Goal: Task Accomplishment & Management: Manage account settings

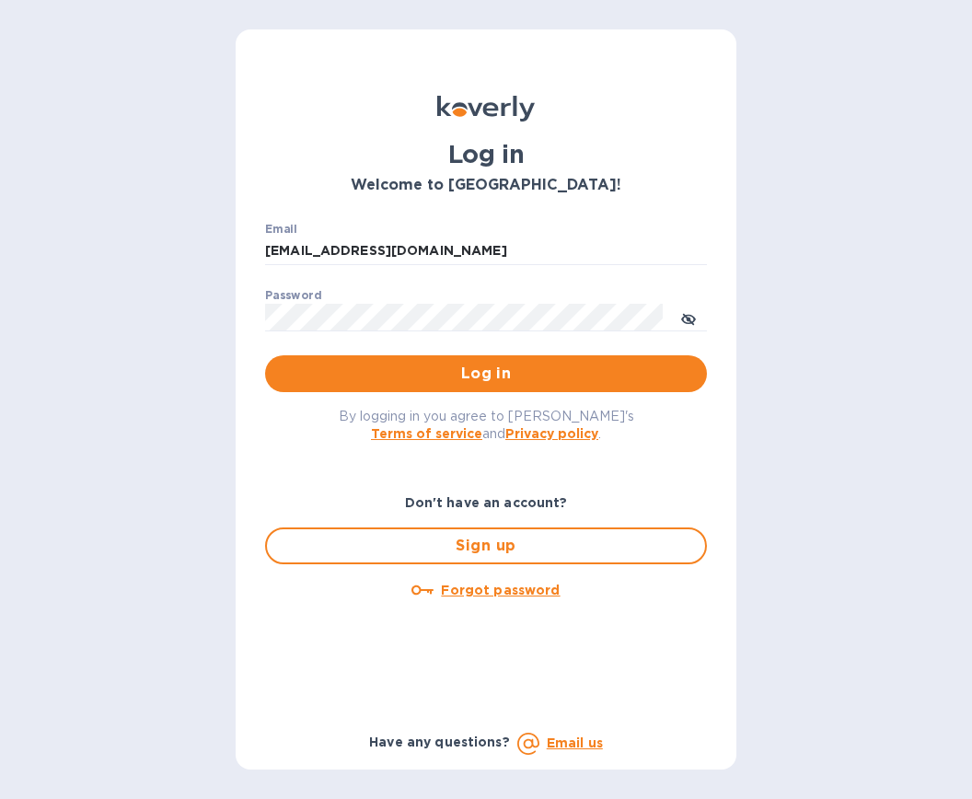
click at [521, 374] on span "Log in" at bounding box center [486, 374] width 412 height 22
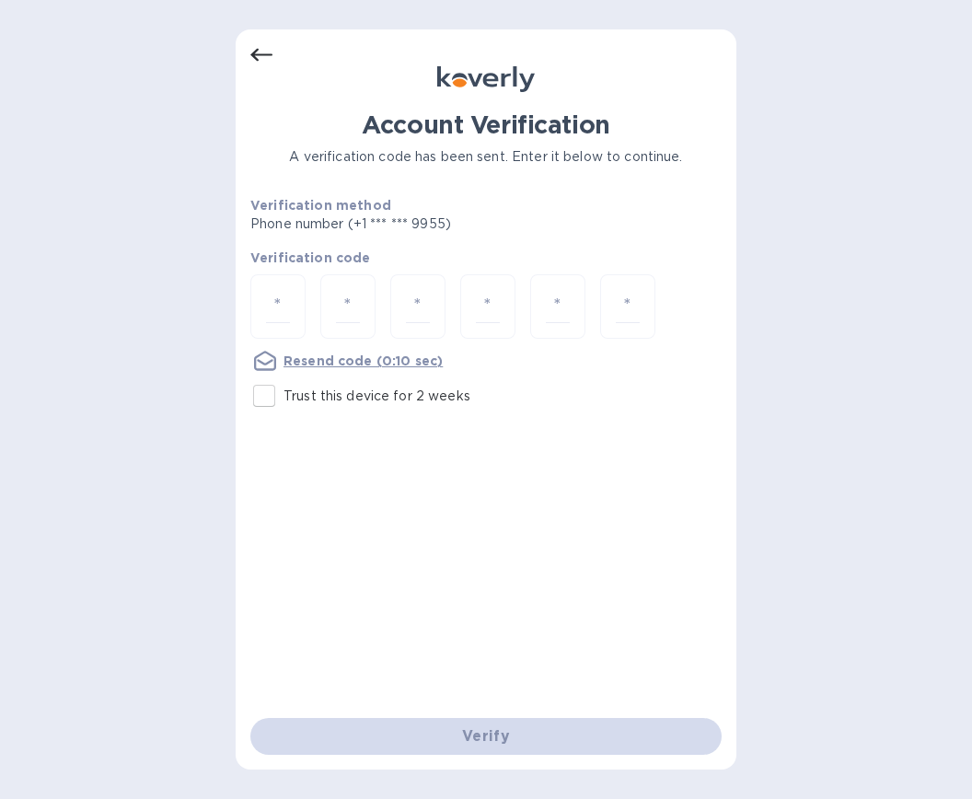
click at [270, 299] on div at bounding box center [277, 306] width 55 height 65
type input "3"
type input "4"
type input "7"
type input "6"
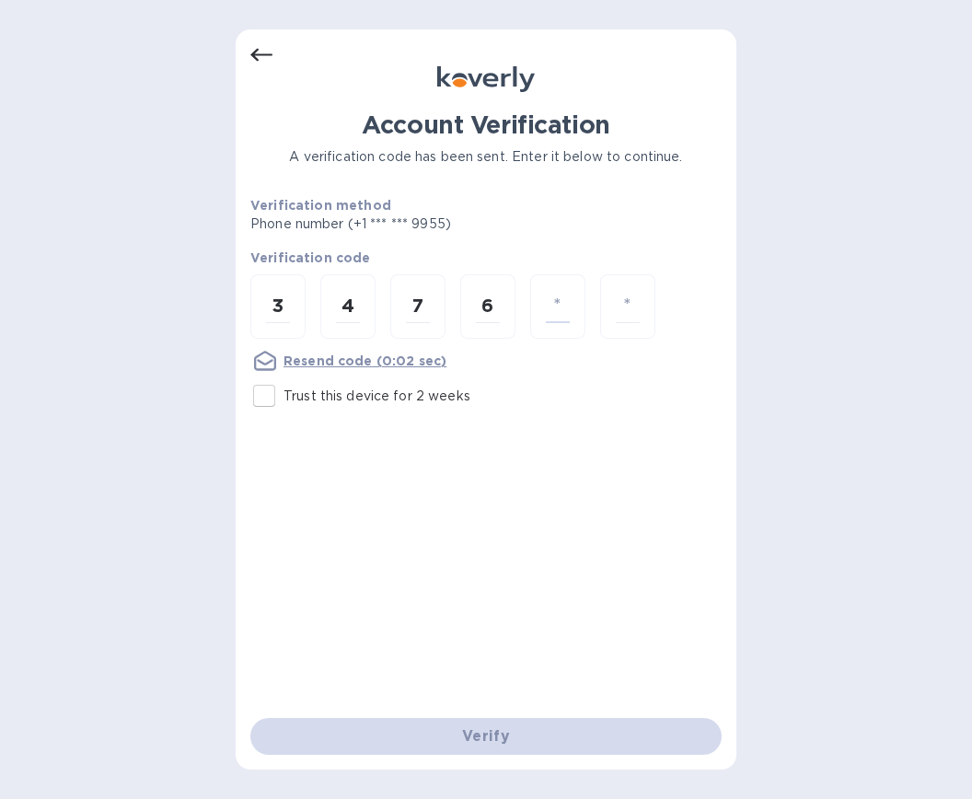
type input "1"
type input "6"
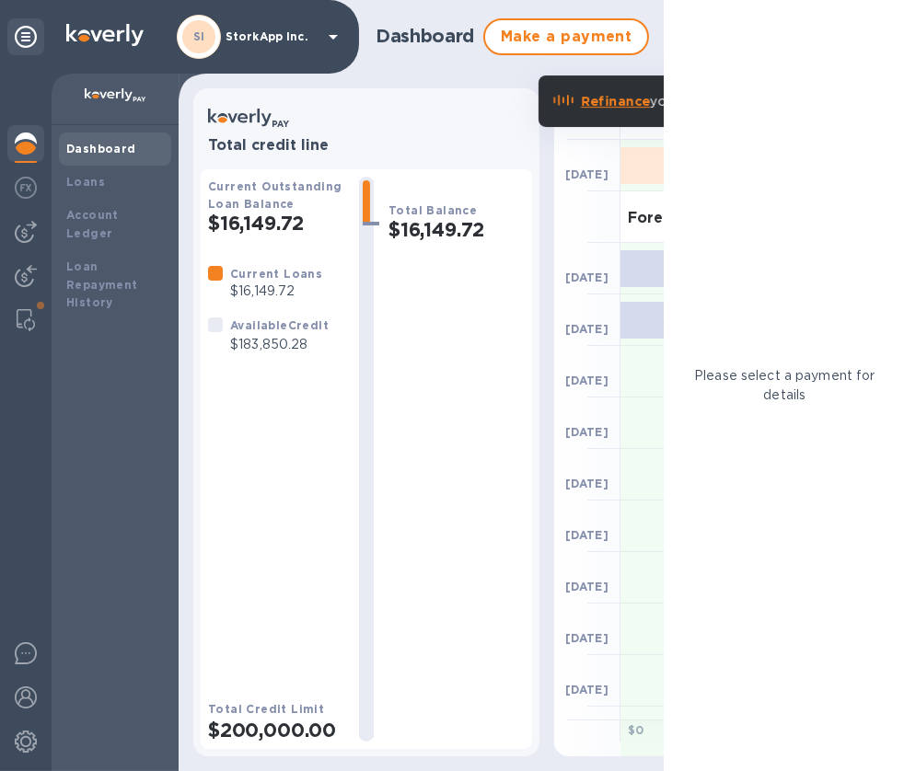
click at [17, 319] on img at bounding box center [26, 320] width 18 height 22
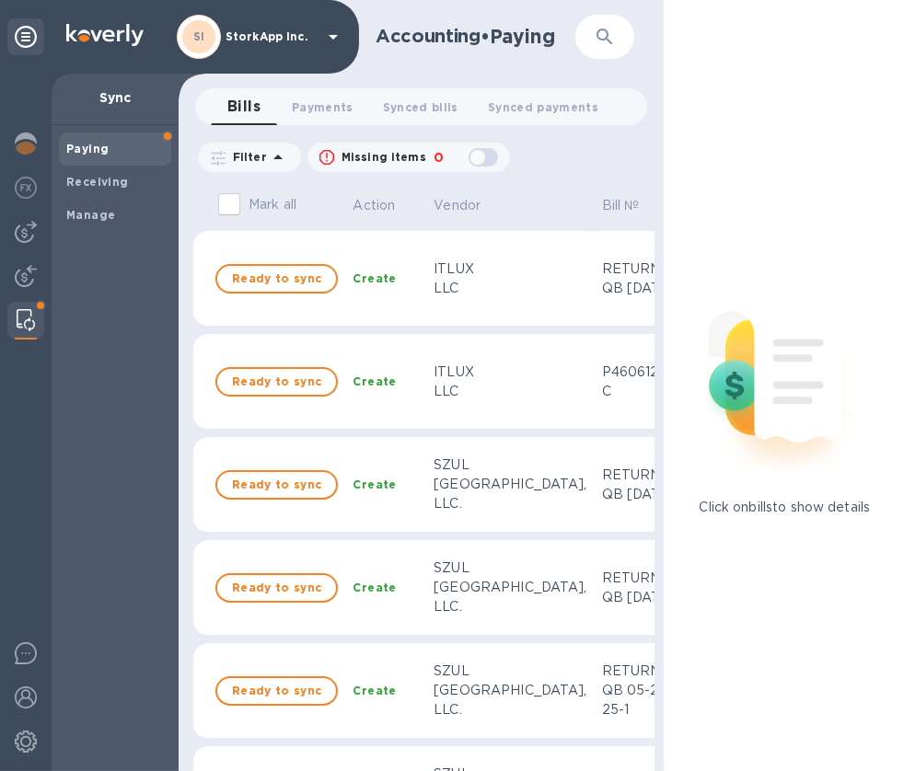
click at [103, 212] on b "Manage" at bounding box center [90, 215] width 49 height 14
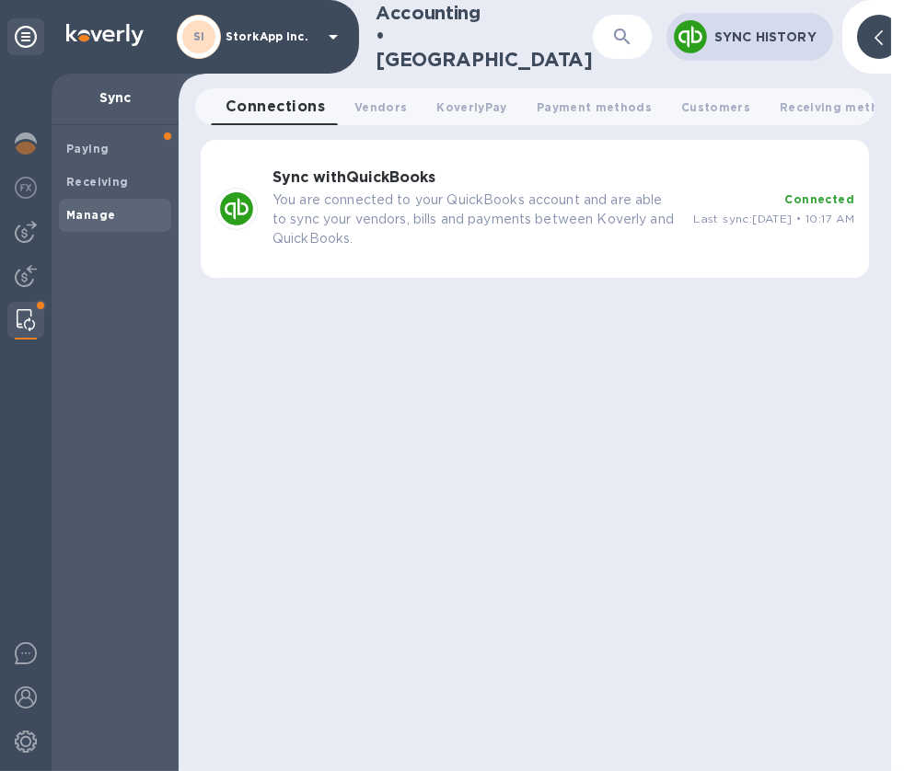
click at [404, 202] on p "You are connected to your QuickBooks account and are able to sync your vendors,…" at bounding box center [475, 220] width 406 height 58
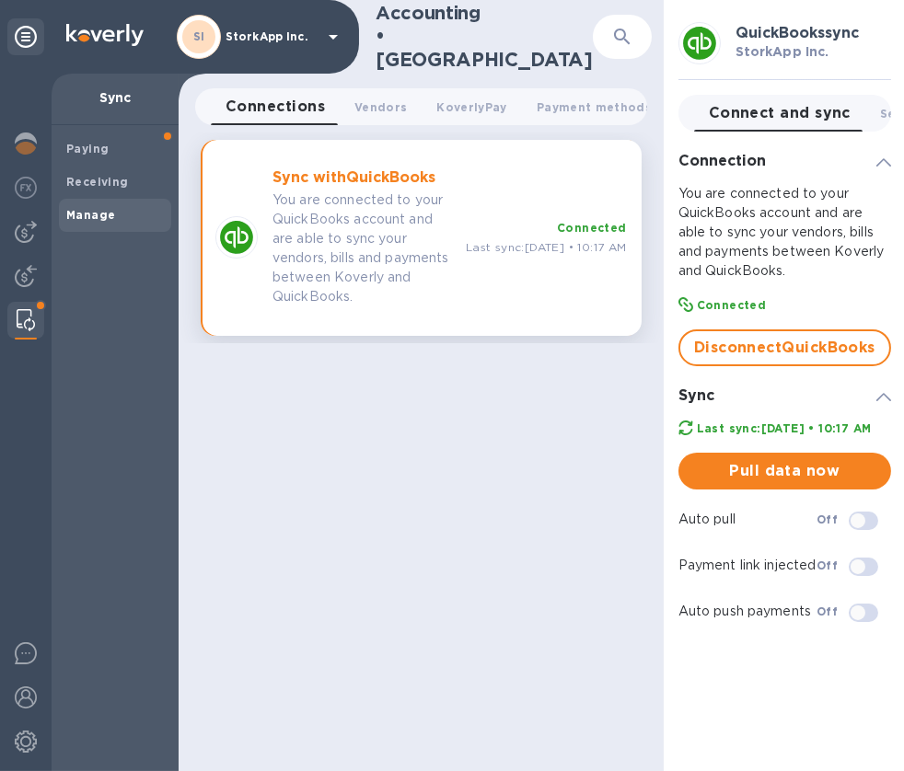
click at [794, 482] on span "Pull data now" at bounding box center [784, 471] width 183 height 22
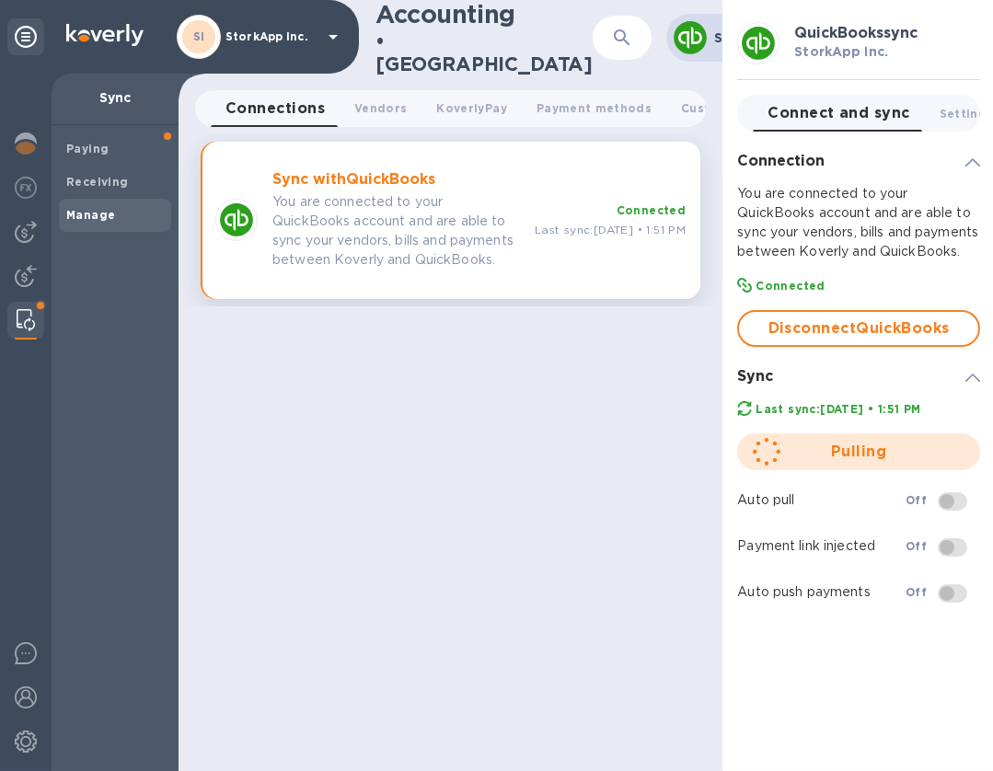
click at [27, 239] on img at bounding box center [26, 232] width 22 height 22
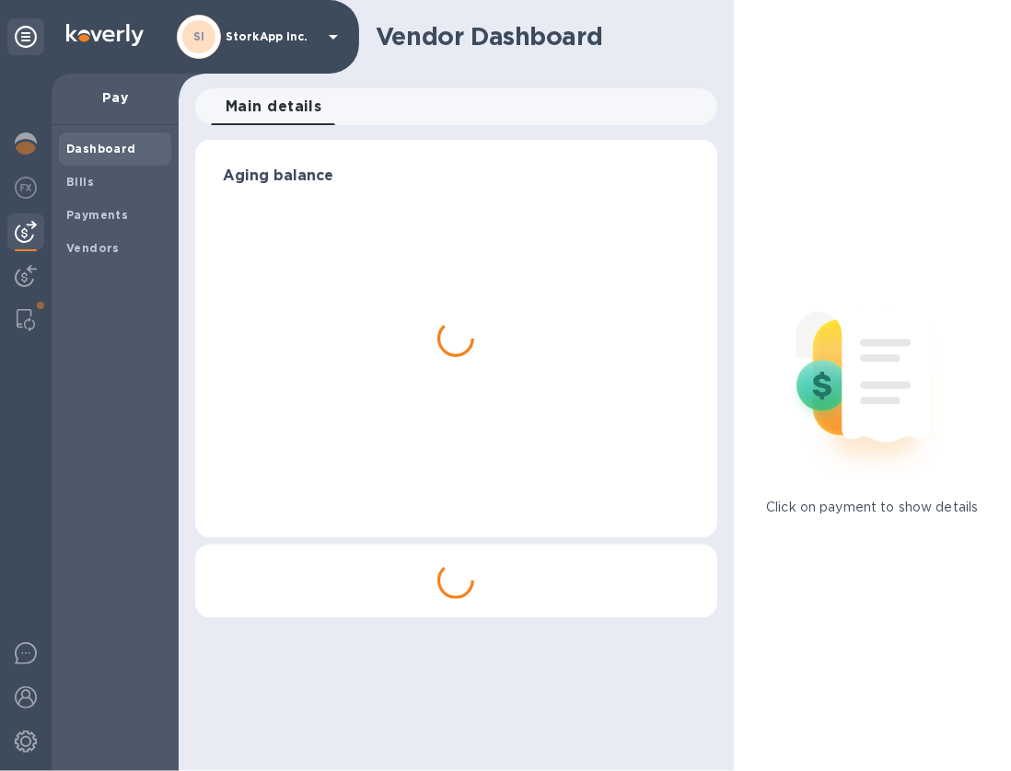
click at [82, 242] on b "Vendors" at bounding box center [92, 248] width 53 height 14
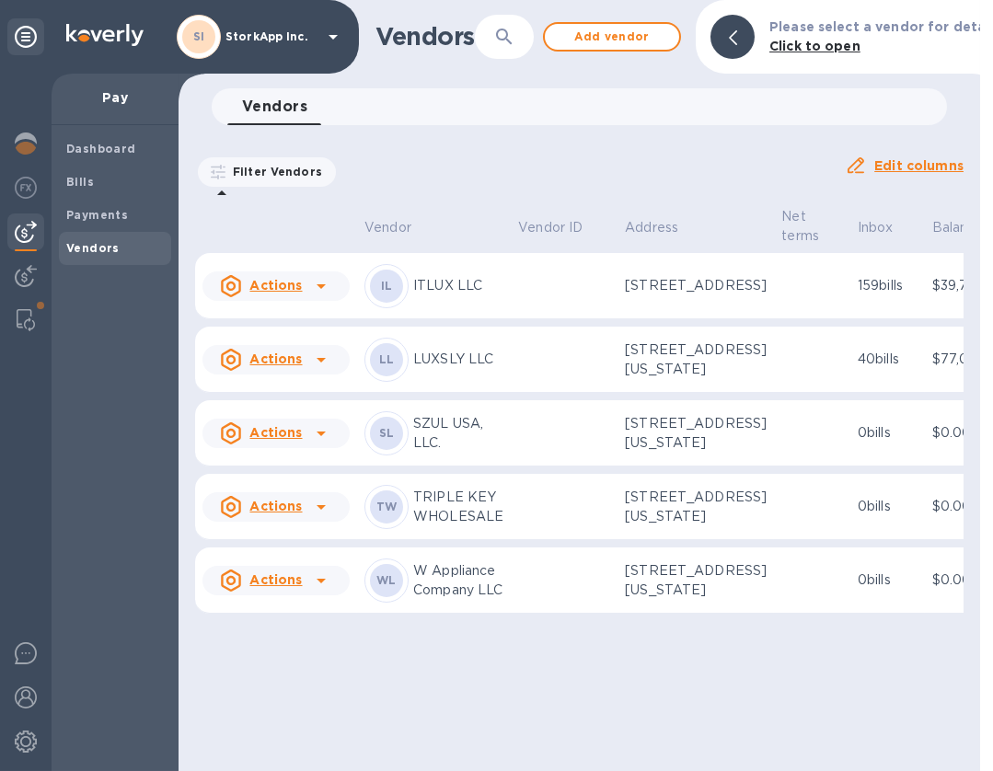
scroll to position [17, 0]
click at [446, 600] on p "W Appliance Company LLC" at bounding box center [458, 581] width 90 height 39
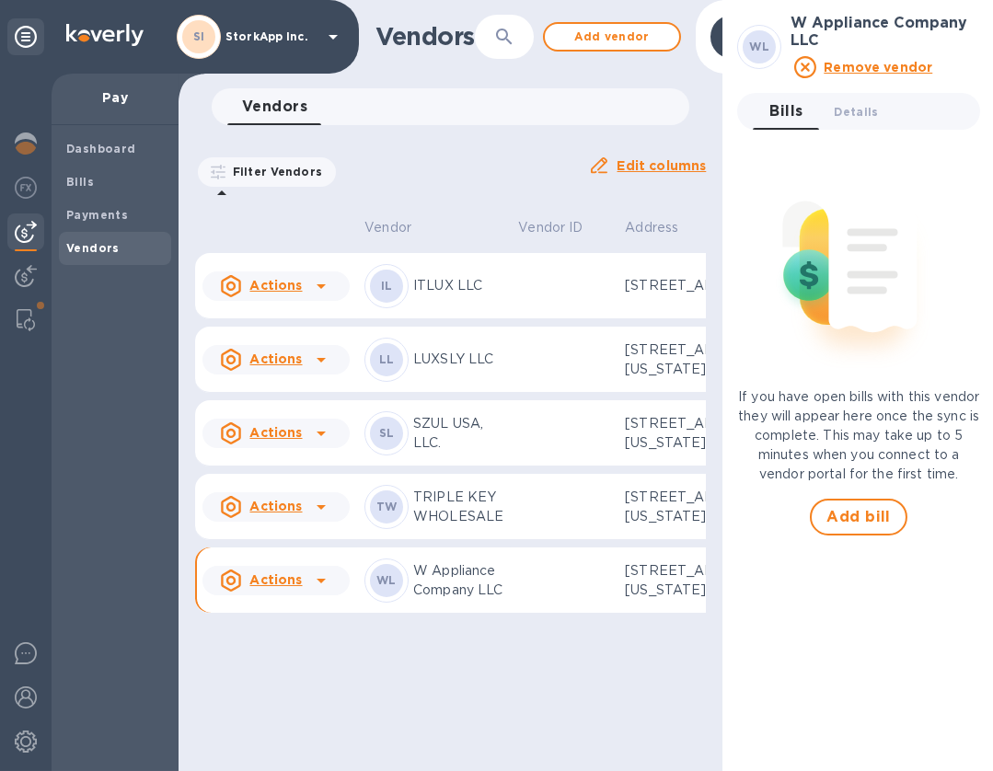
scroll to position [134, 0]
click at [466, 600] on p "W Appliance Company LLC" at bounding box center [458, 581] width 90 height 39
click at [460, 600] on p "W Appliance Company LLC" at bounding box center [458, 581] width 90 height 39
drag, startPoint x: 460, startPoint y: 652, endPoint x: 403, endPoint y: 671, distance: 60.3
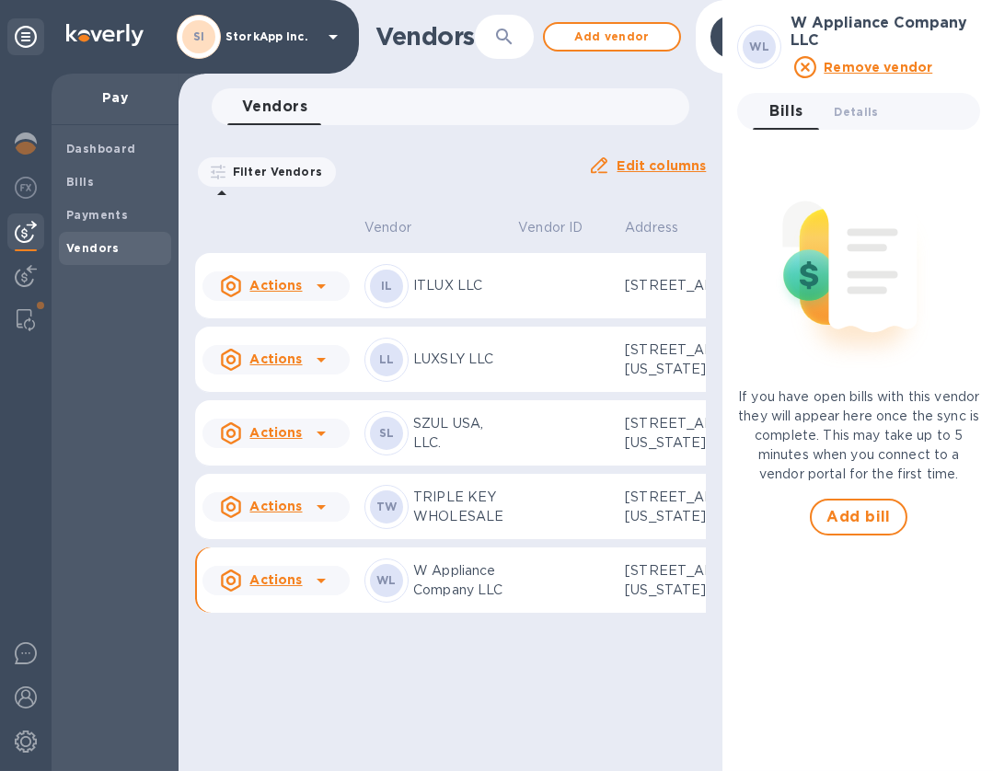
click at [403, 603] on div "WL" at bounding box center [387, 581] width 44 height 44
click at [384, 597] on div "WL" at bounding box center [386, 580] width 33 height 33
click at [95, 173] on span "Bills" at bounding box center [115, 182] width 98 height 18
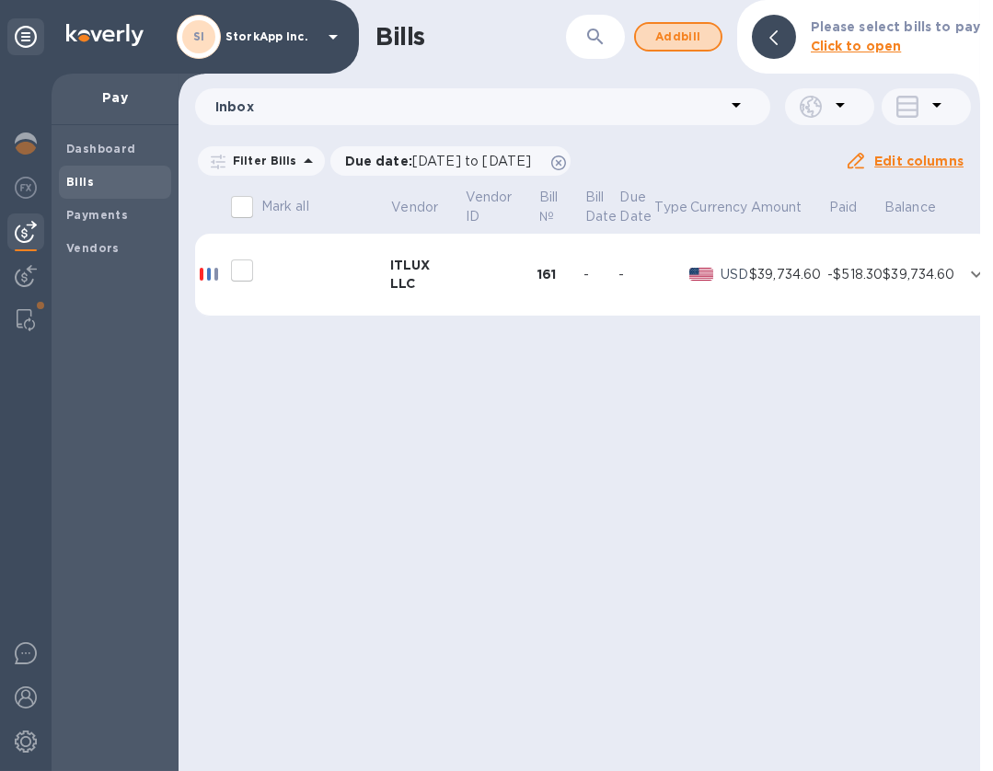
click at [660, 37] on span "Add bill" at bounding box center [678, 37] width 55 height 22
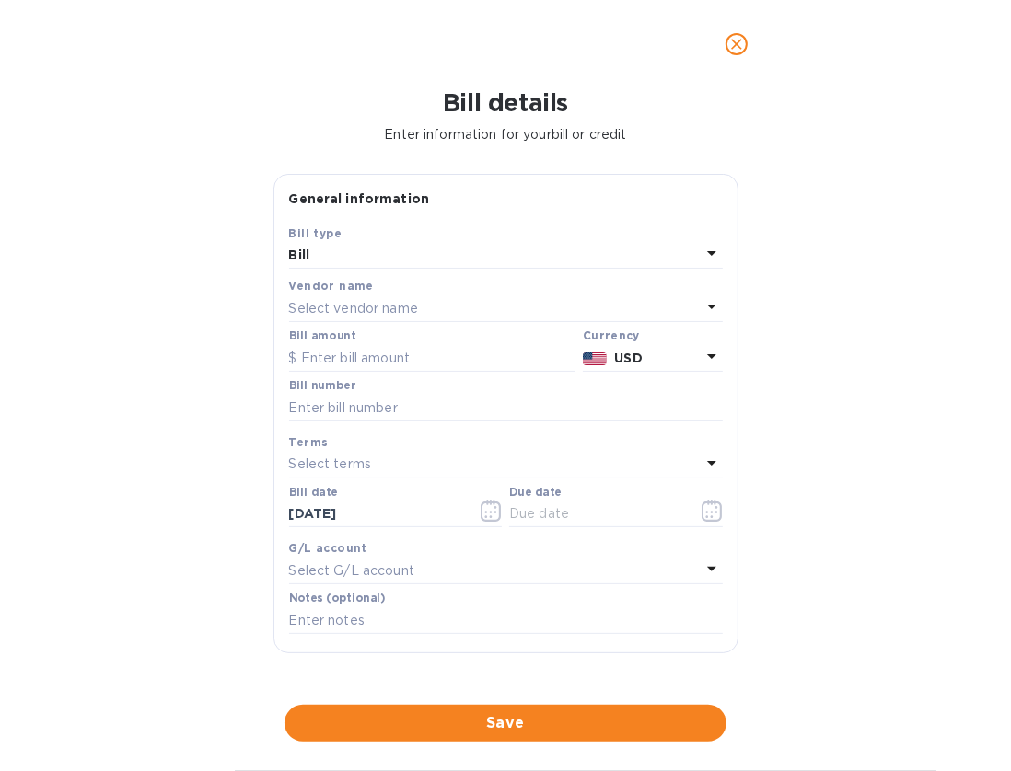
click at [733, 45] on icon "close" at bounding box center [736, 44] width 18 height 18
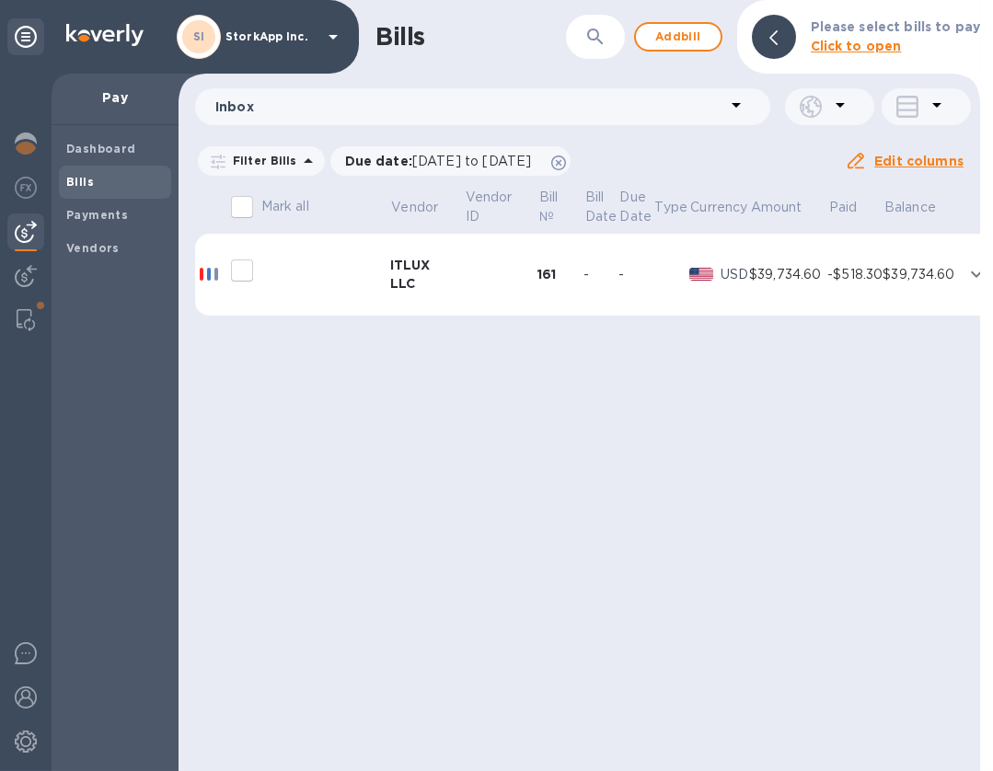
click at [82, 145] on b "Dashboard" at bounding box center [101, 149] width 70 height 14
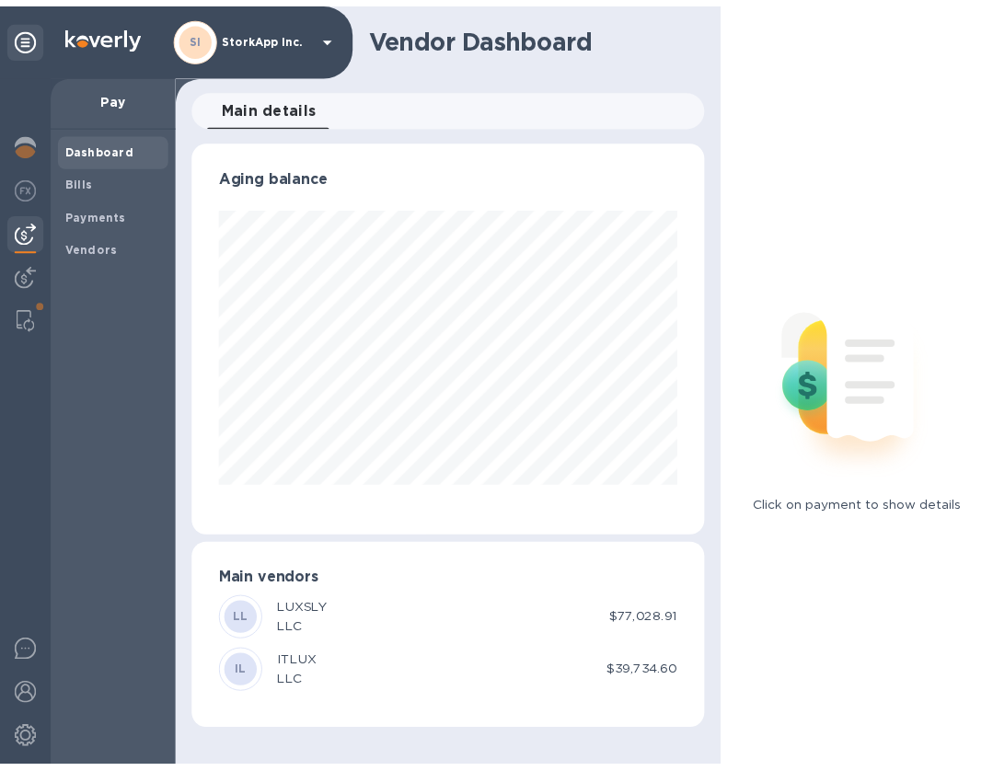
scroll to position [397, 522]
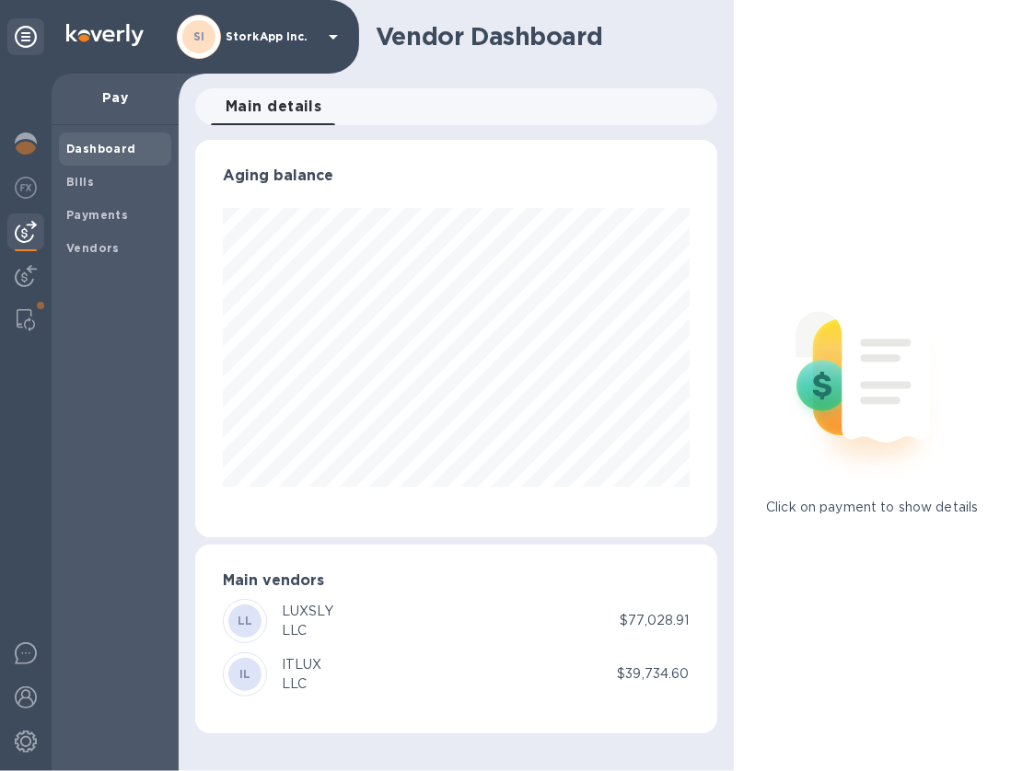
click at [21, 314] on img at bounding box center [26, 320] width 18 height 22
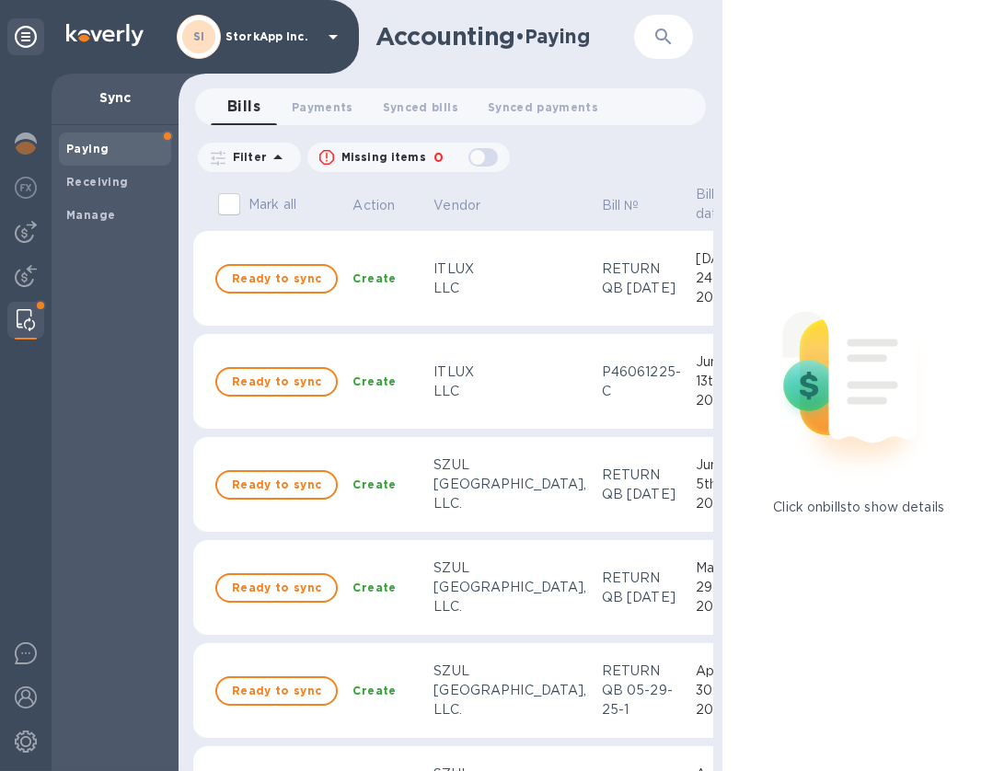
click at [24, 221] on img at bounding box center [26, 232] width 22 height 22
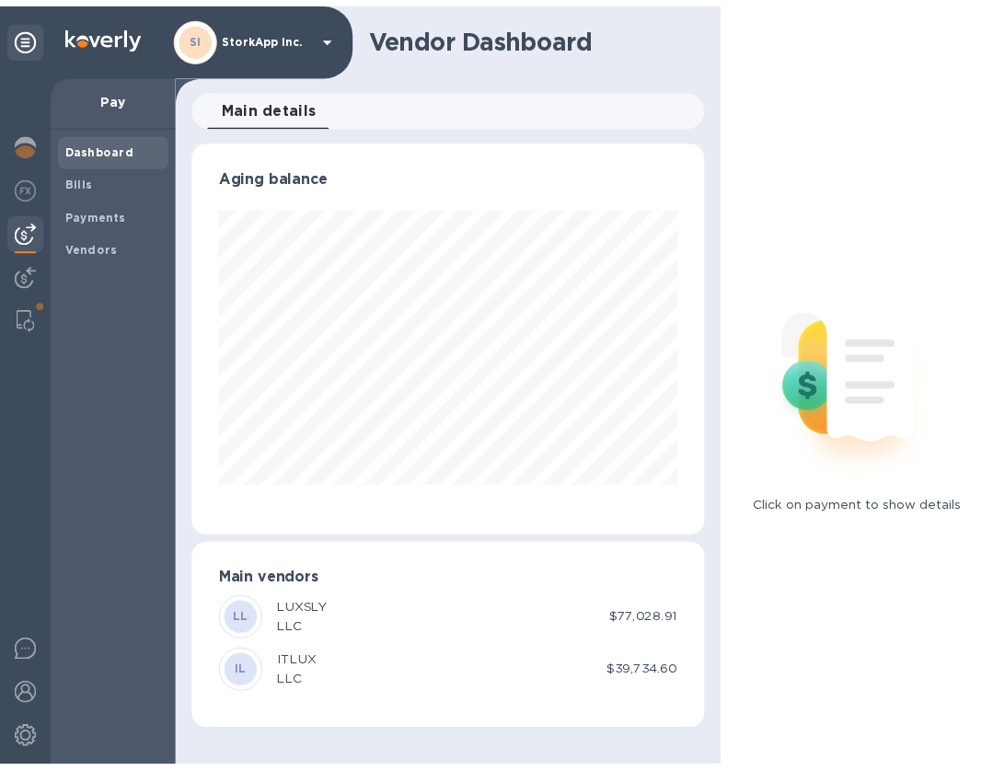
scroll to position [397, 522]
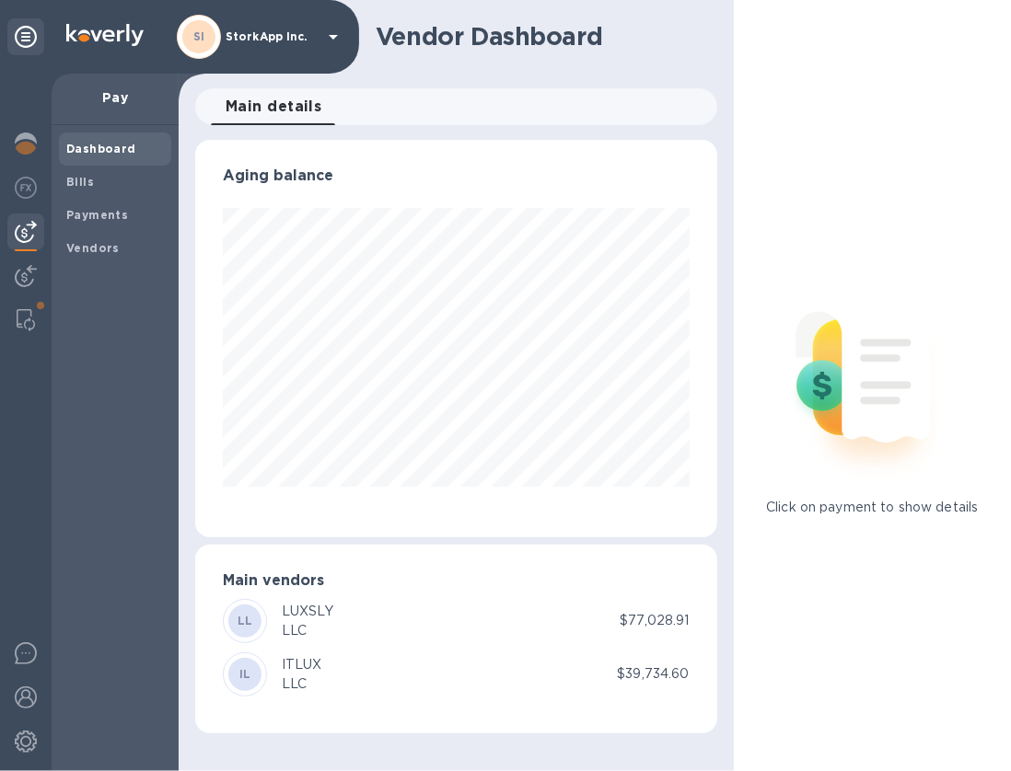
click at [97, 244] on b "Vendors" at bounding box center [92, 248] width 53 height 14
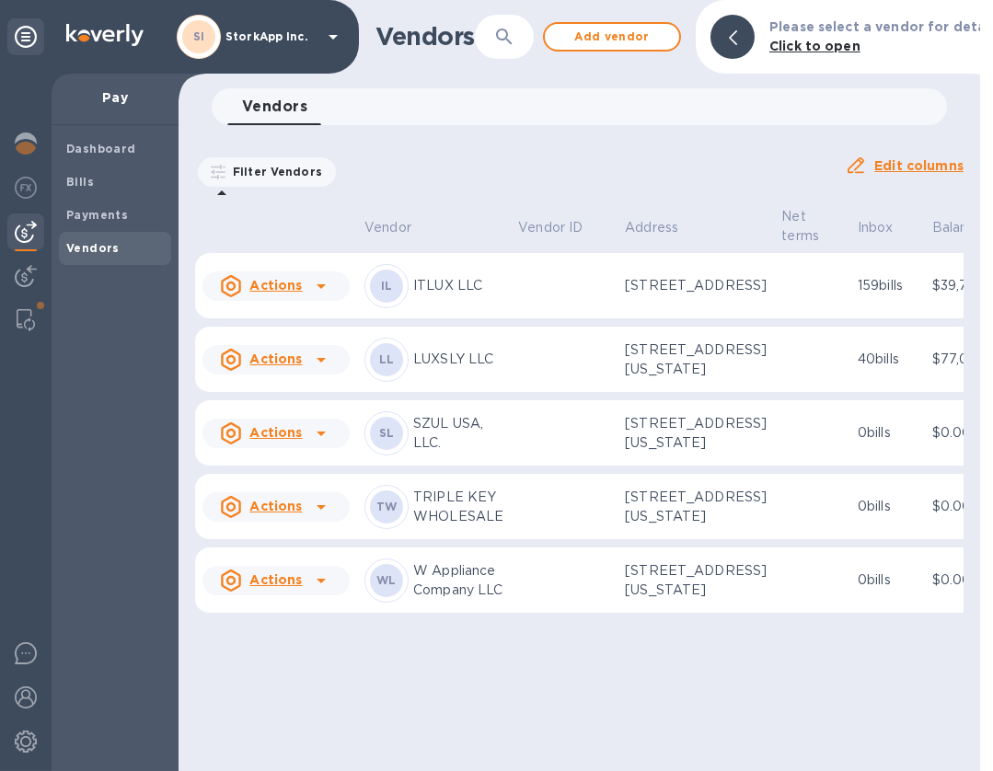
click at [76, 249] on b "Vendors" at bounding box center [92, 248] width 53 height 14
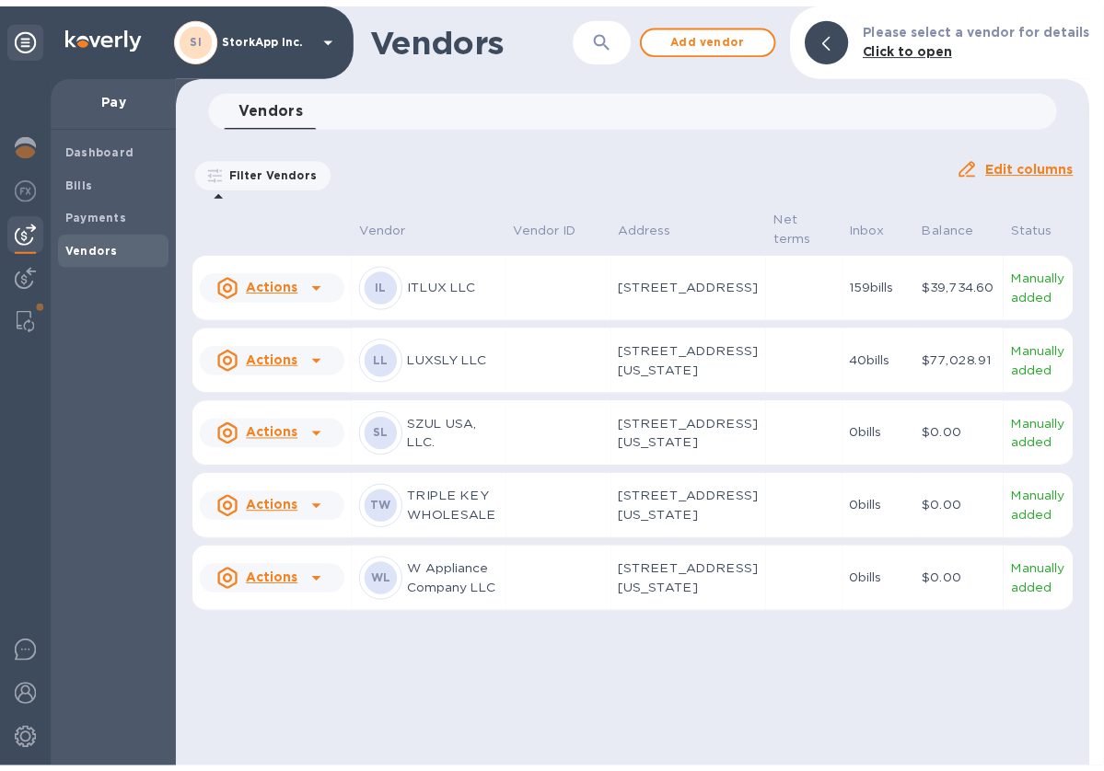
scroll to position [21, 0]
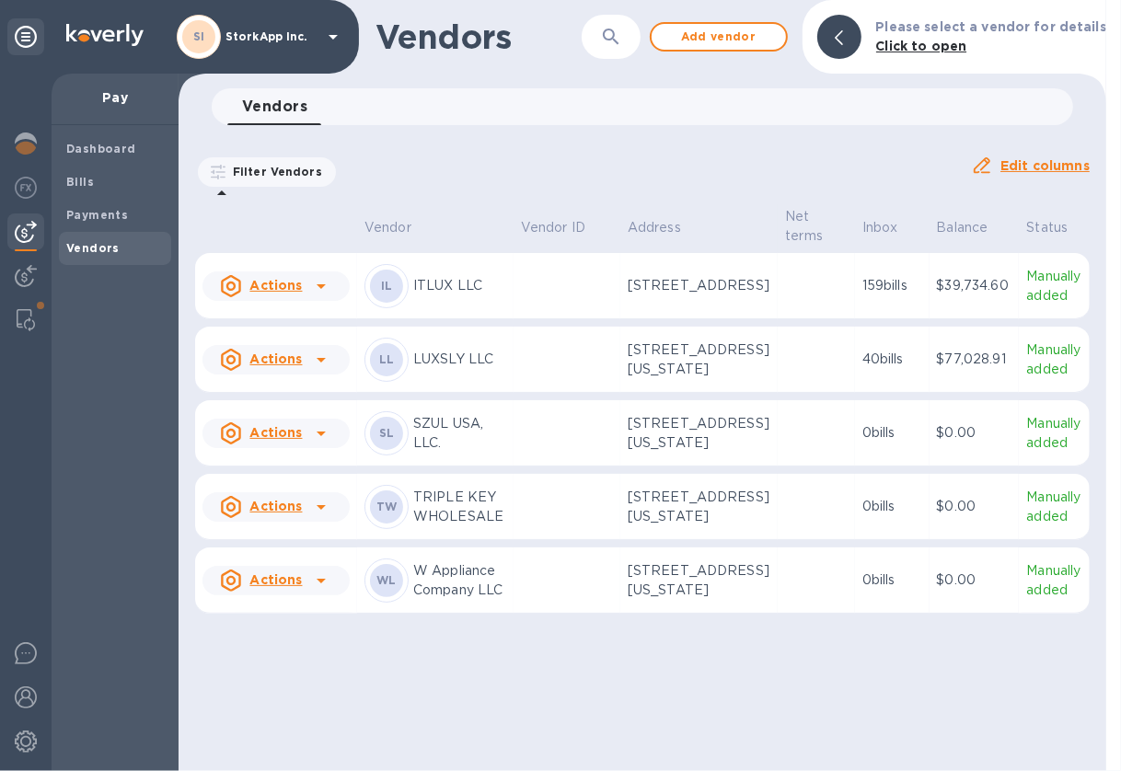
click at [532, 614] on td at bounding box center [567, 581] width 107 height 66
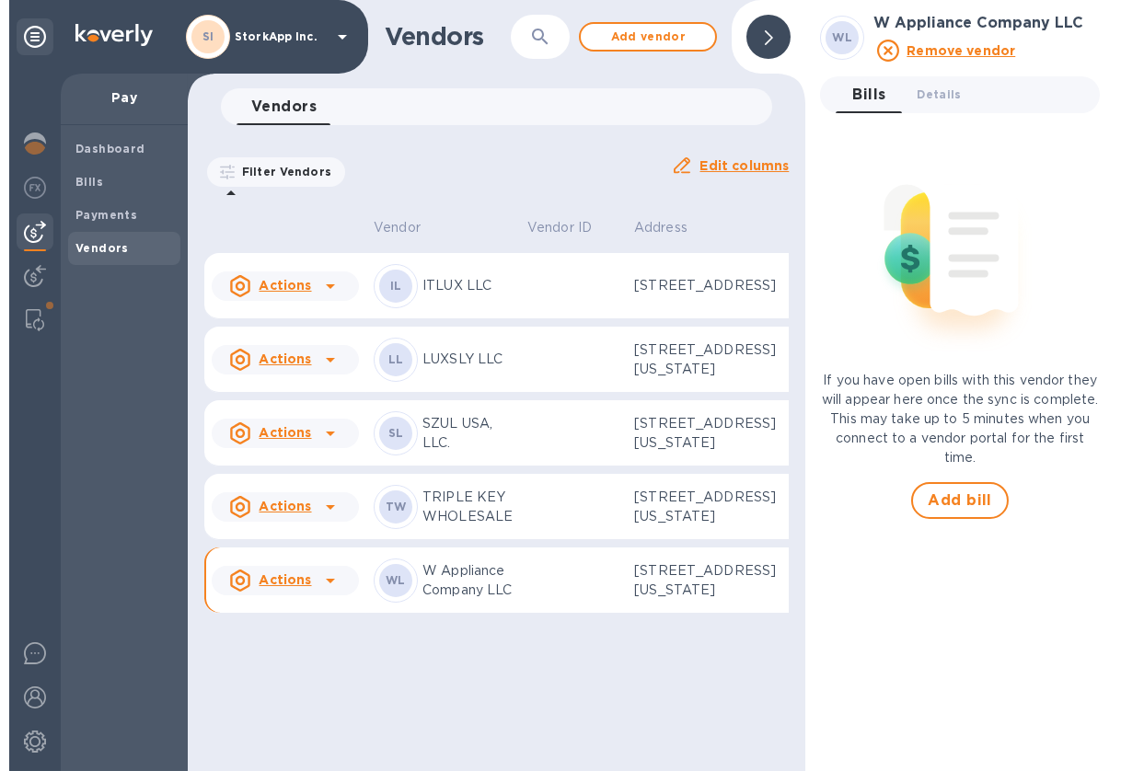
scroll to position [134, 0]
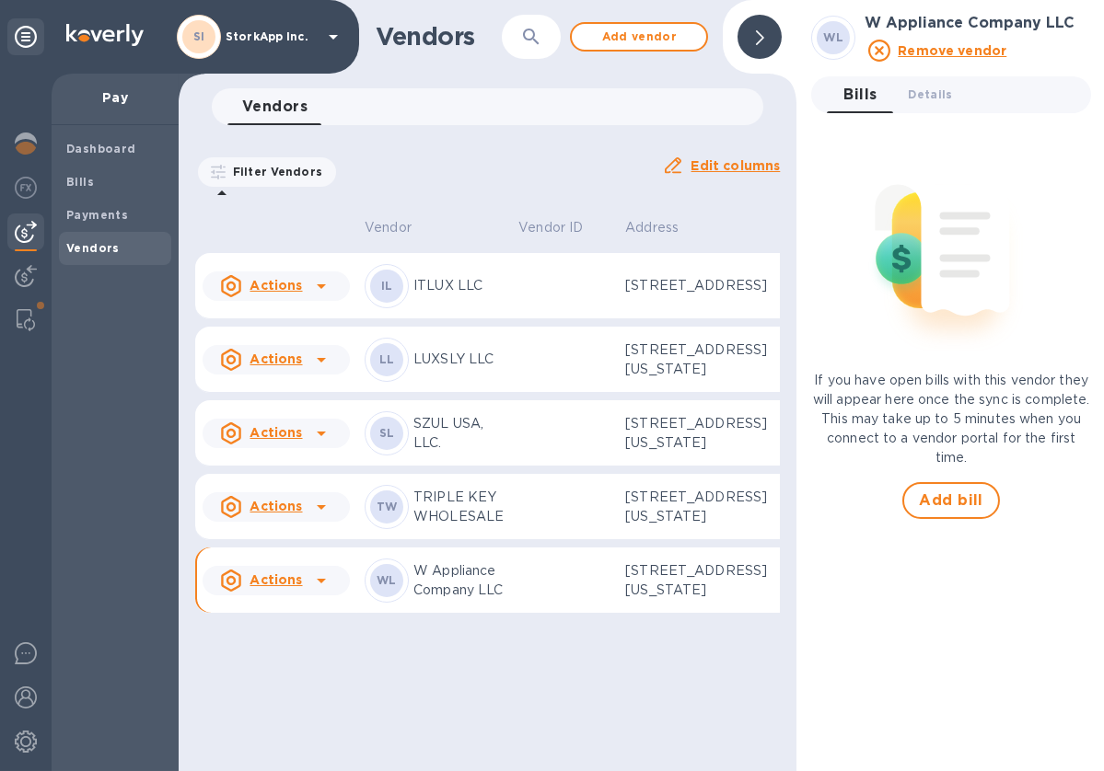
click at [772, 29] on div at bounding box center [759, 37] width 44 height 44
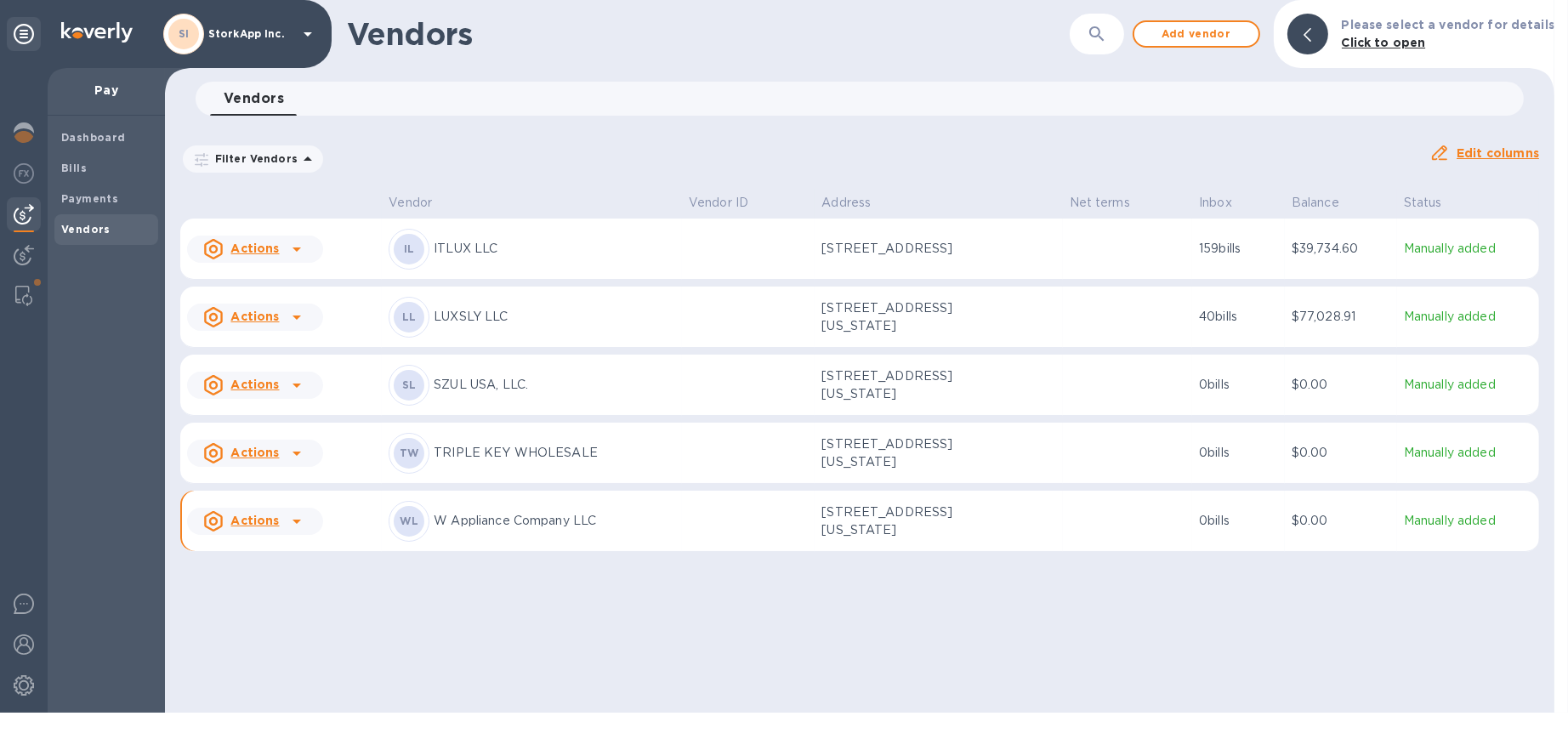
scroll to position [0, 0]
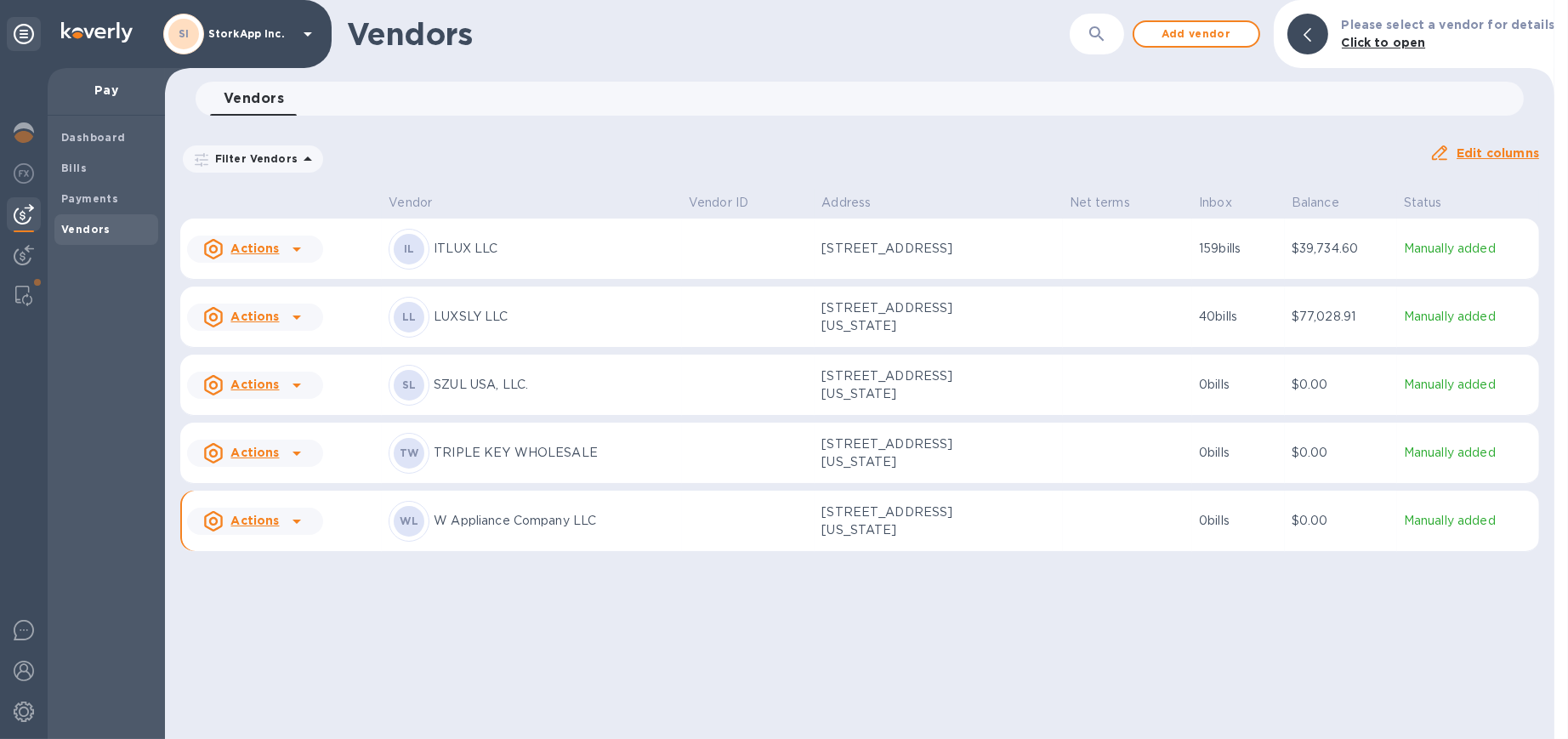
click at [25, 296] on img at bounding box center [24, 296] width 17 height 20
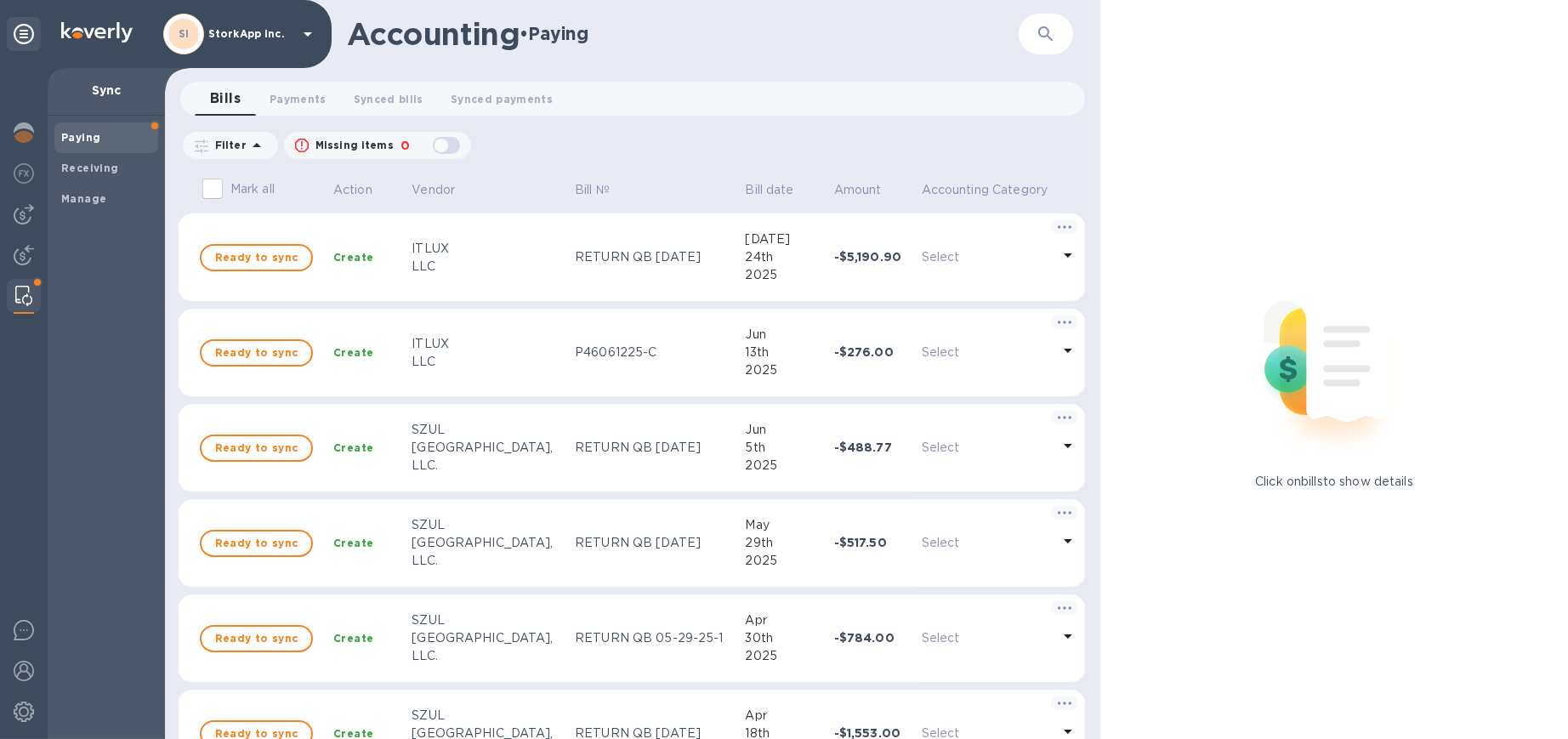
click at [107, 197] on span "Manage" at bounding box center [106, 199] width 91 height 17
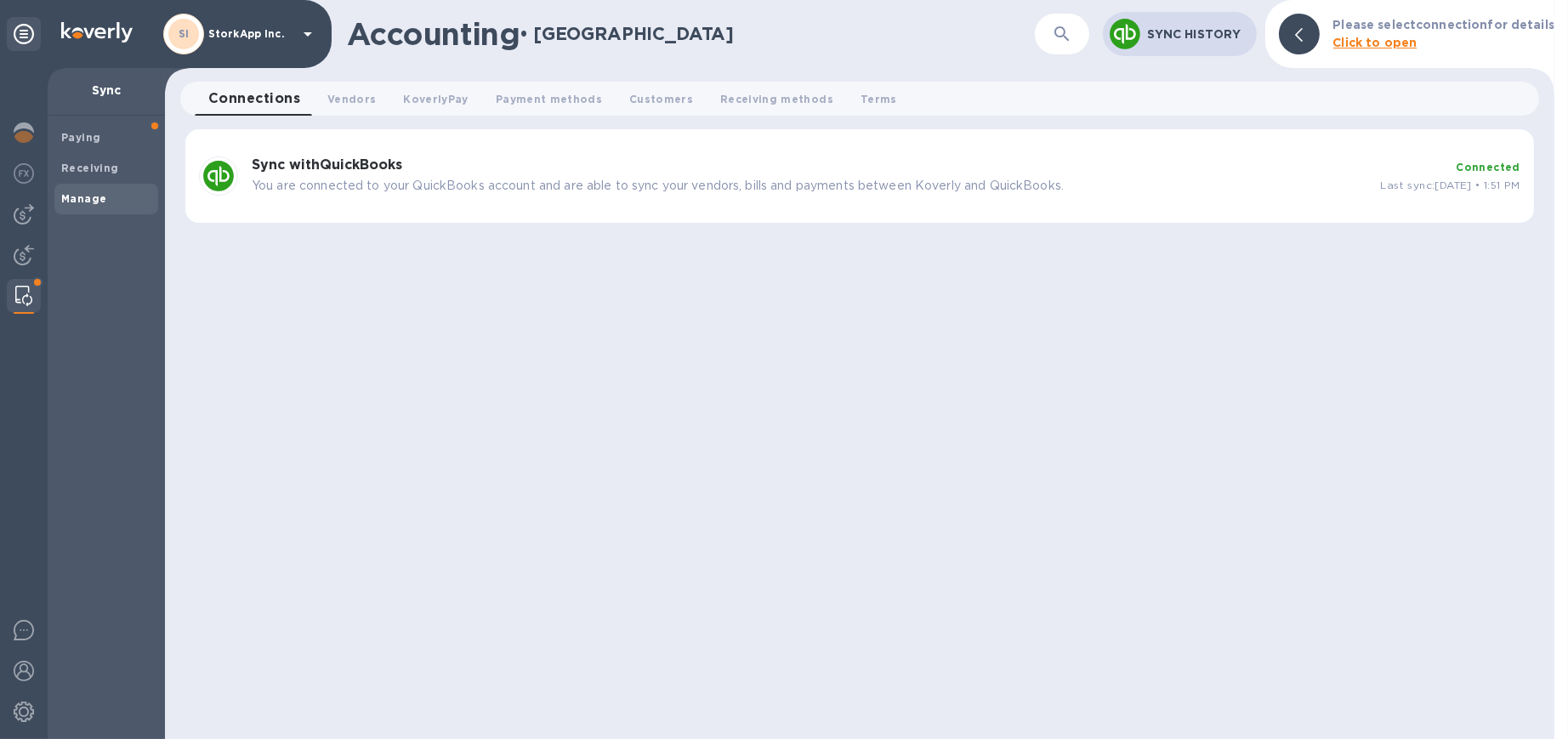
click at [351, 96] on span "Vendors 0" at bounding box center [351, 99] width 48 height 18
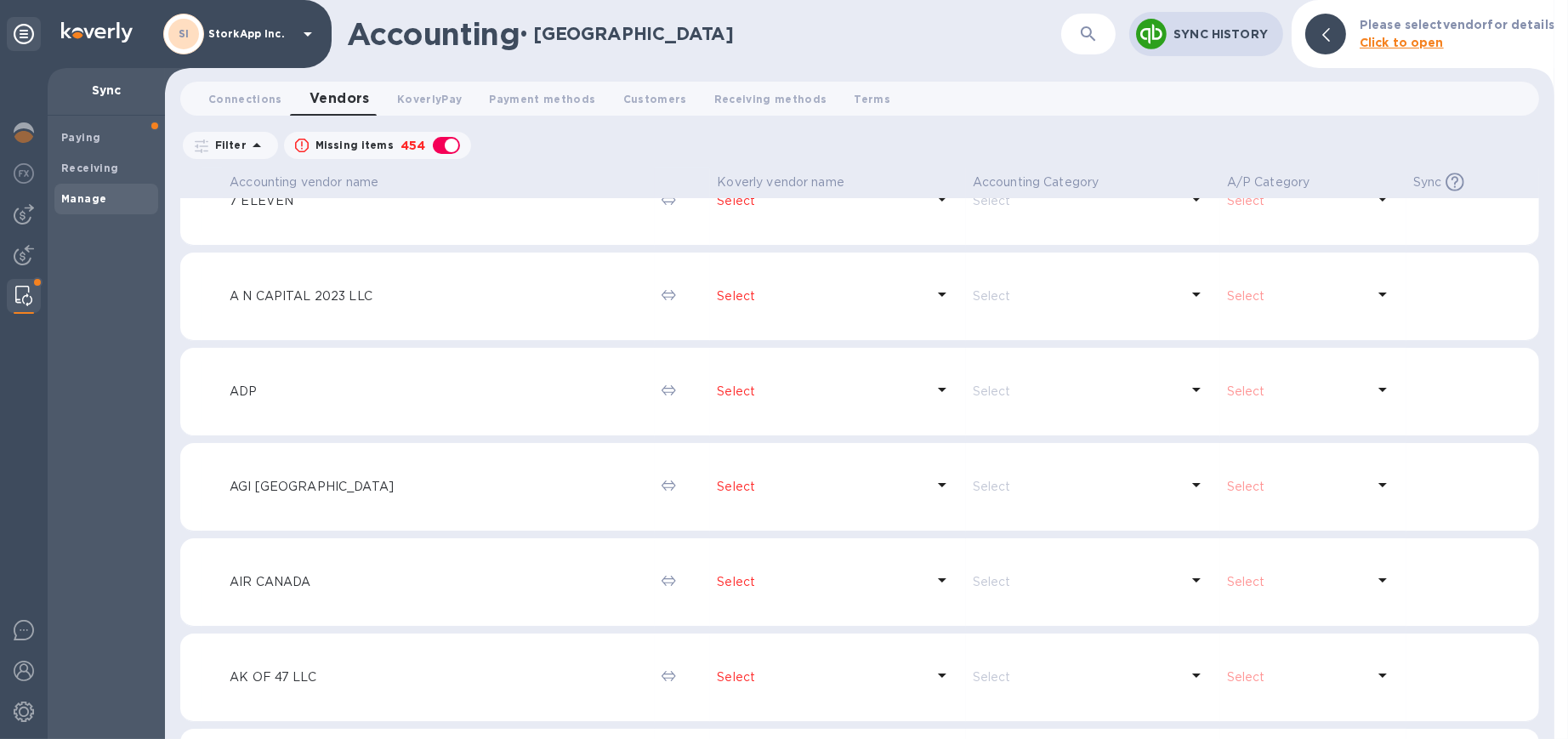
scroll to position [212, 0]
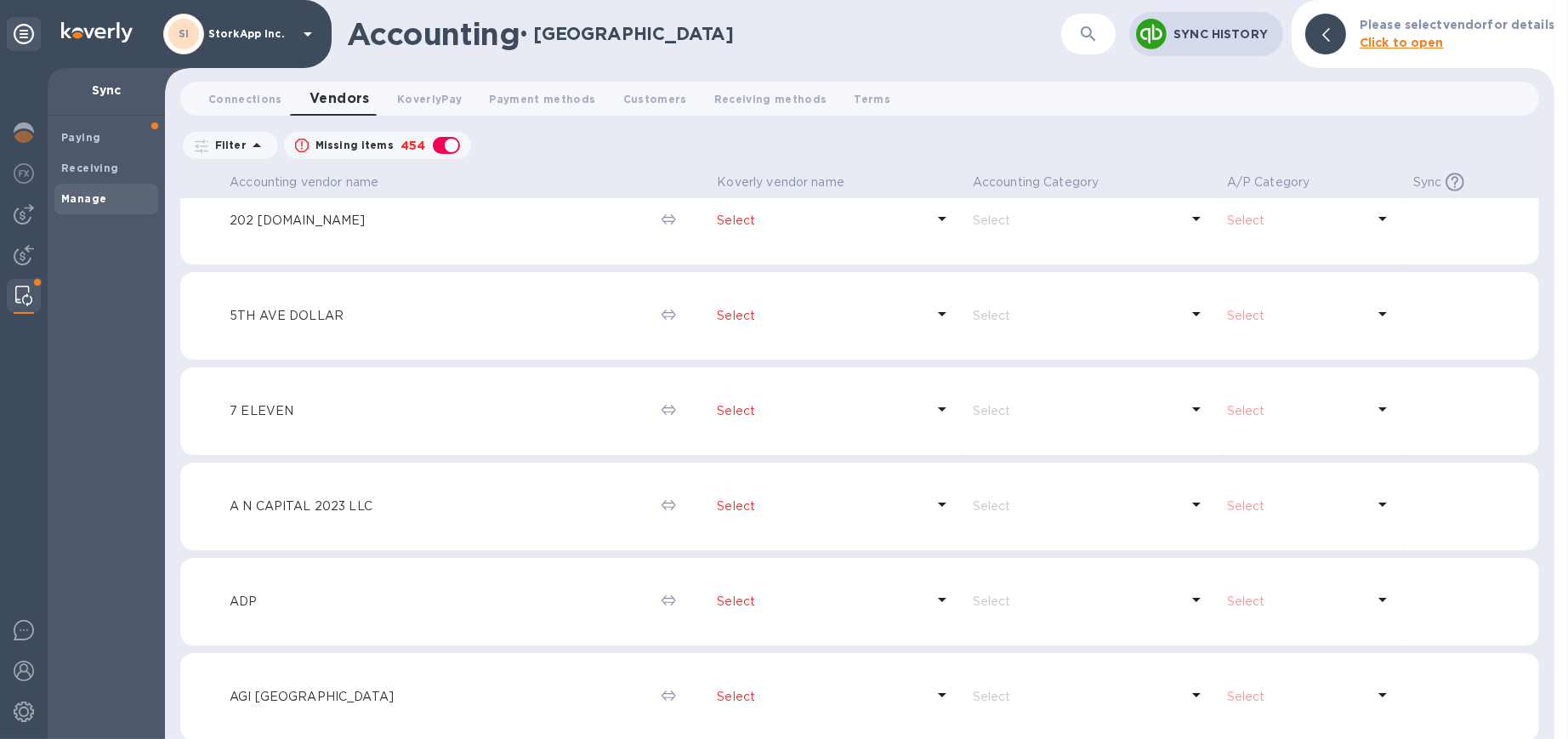
click at [914, 28] on button "button" at bounding box center [1088, 34] width 41 height 41
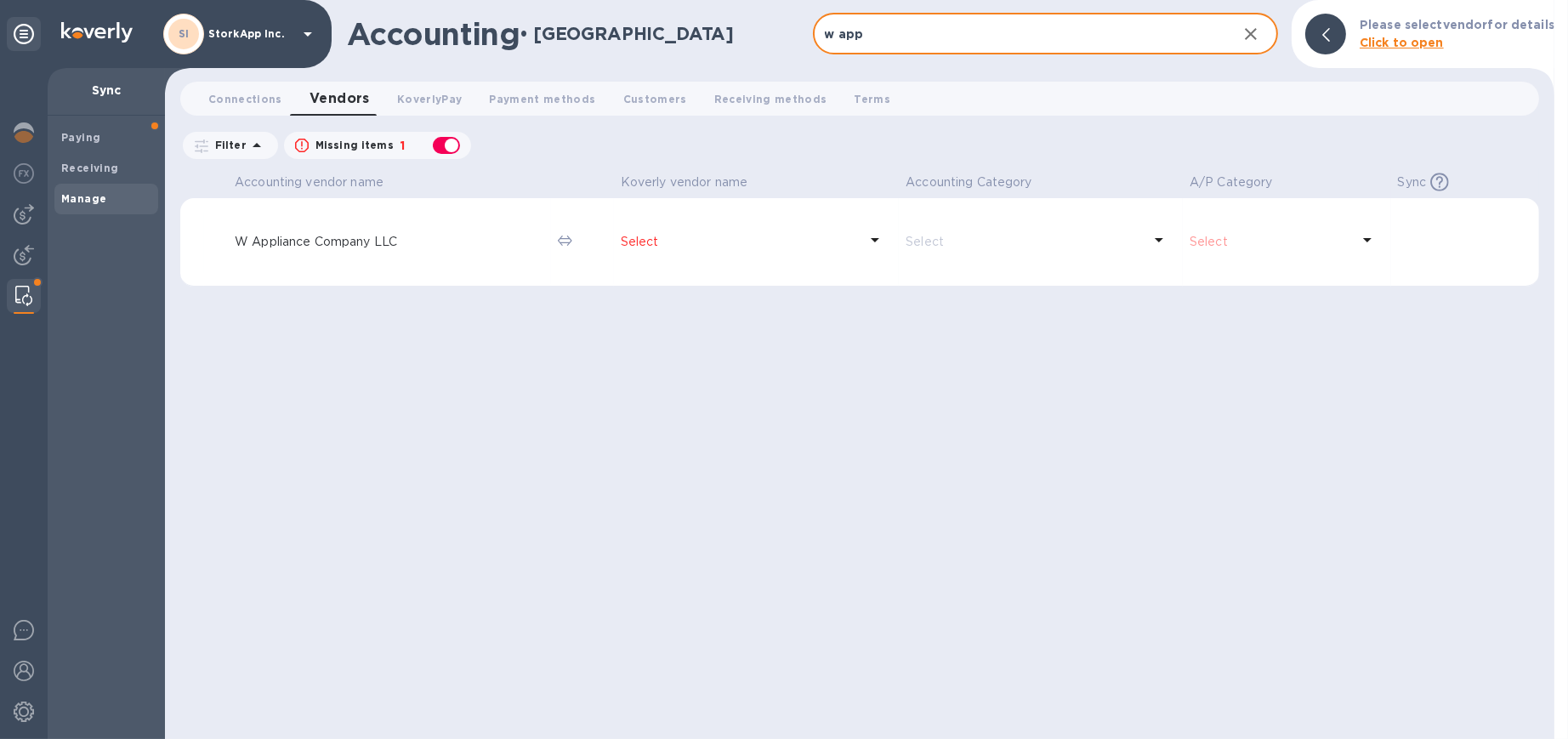
scroll to position [0, 0]
type input "w app"
click at [312, 239] on p "W Appliance Company LLC" at bounding box center [389, 241] width 310 height 18
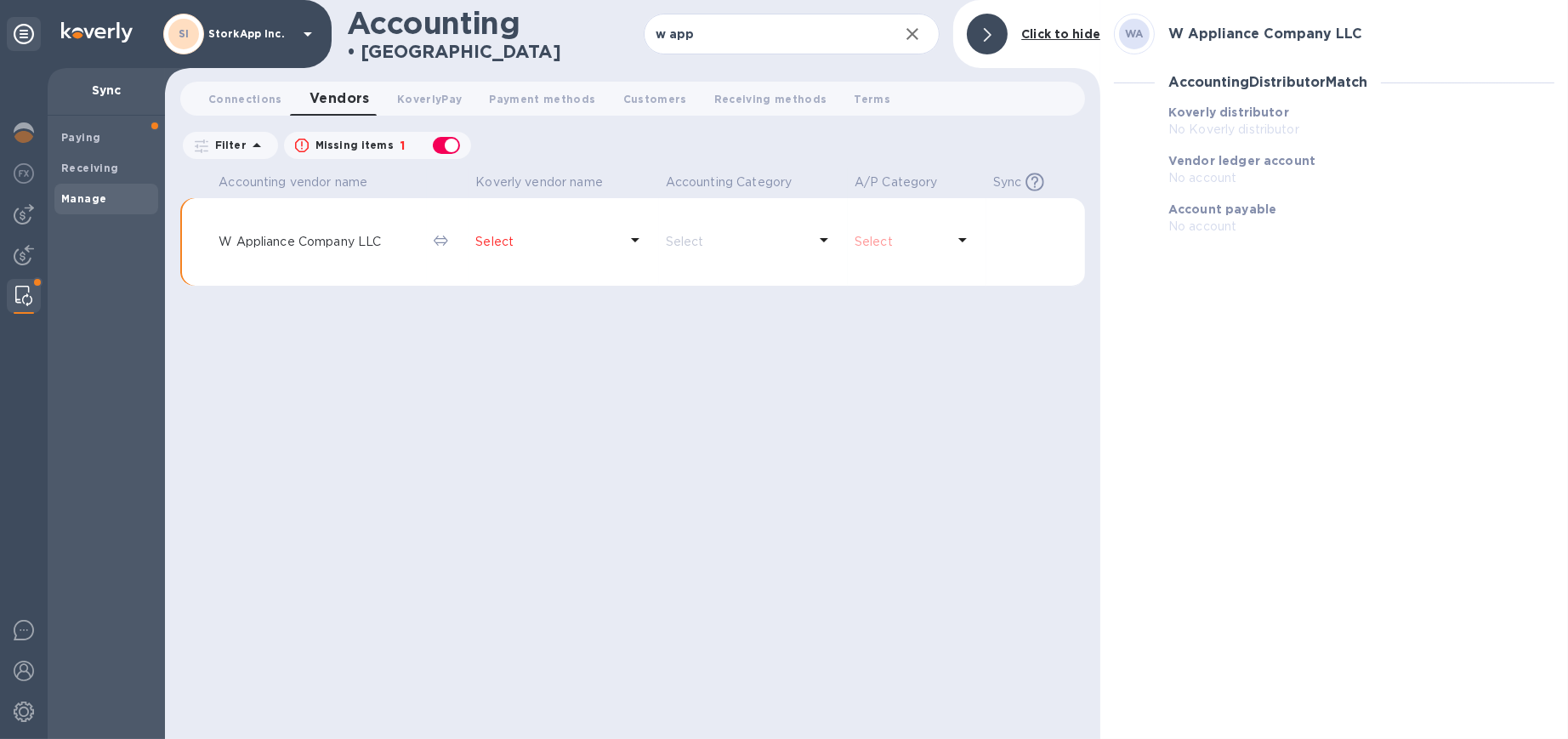
click at [506, 243] on p "Select" at bounding box center [547, 241] width 142 height 18
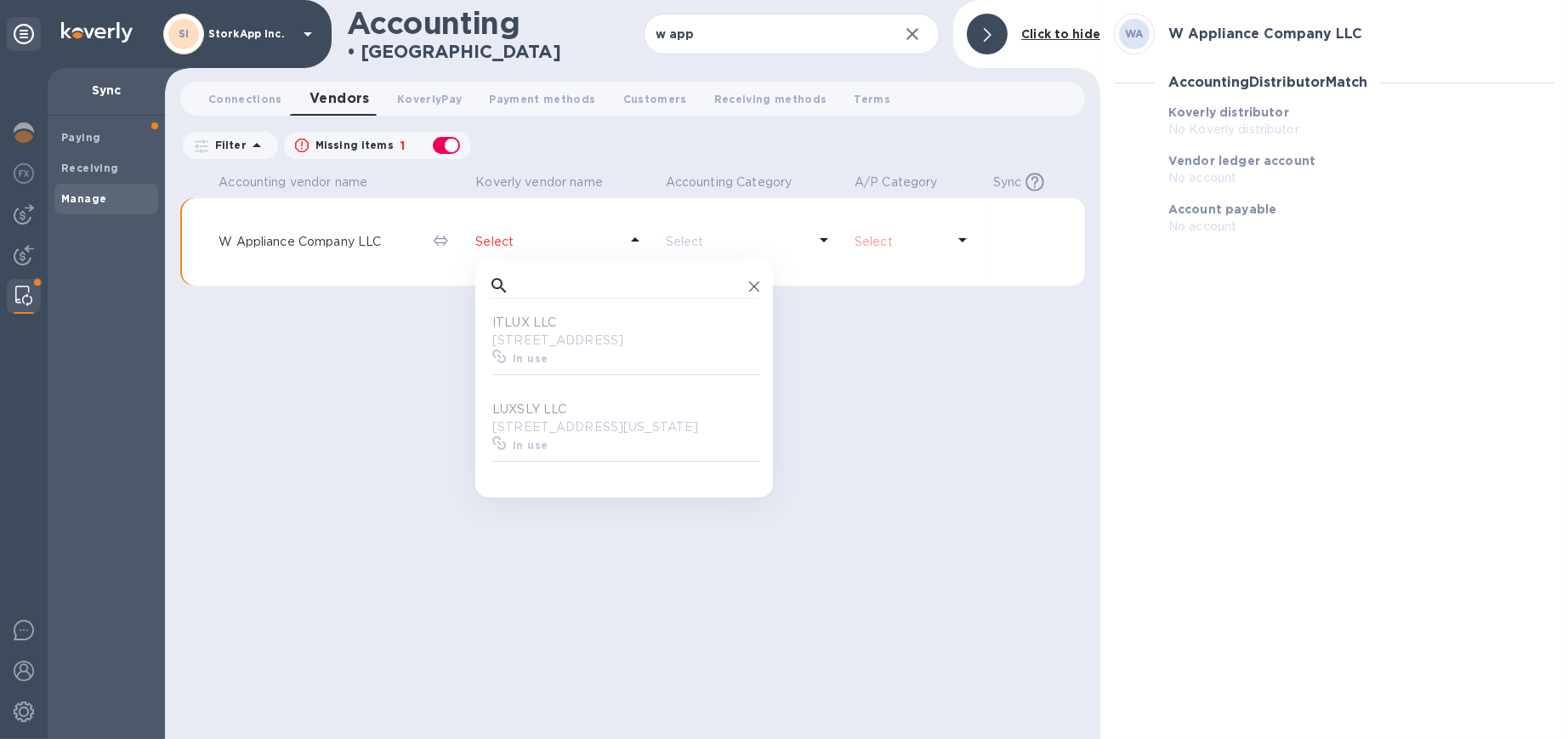
scroll to position [154, 264]
click at [519, 282] on input "text" at bounding box center [629, 285] width 226 height 26
type input "w"
click at [567, 416] on p "W Appliance Company LLC" at bounding box center [627, 409] width 271 height 18
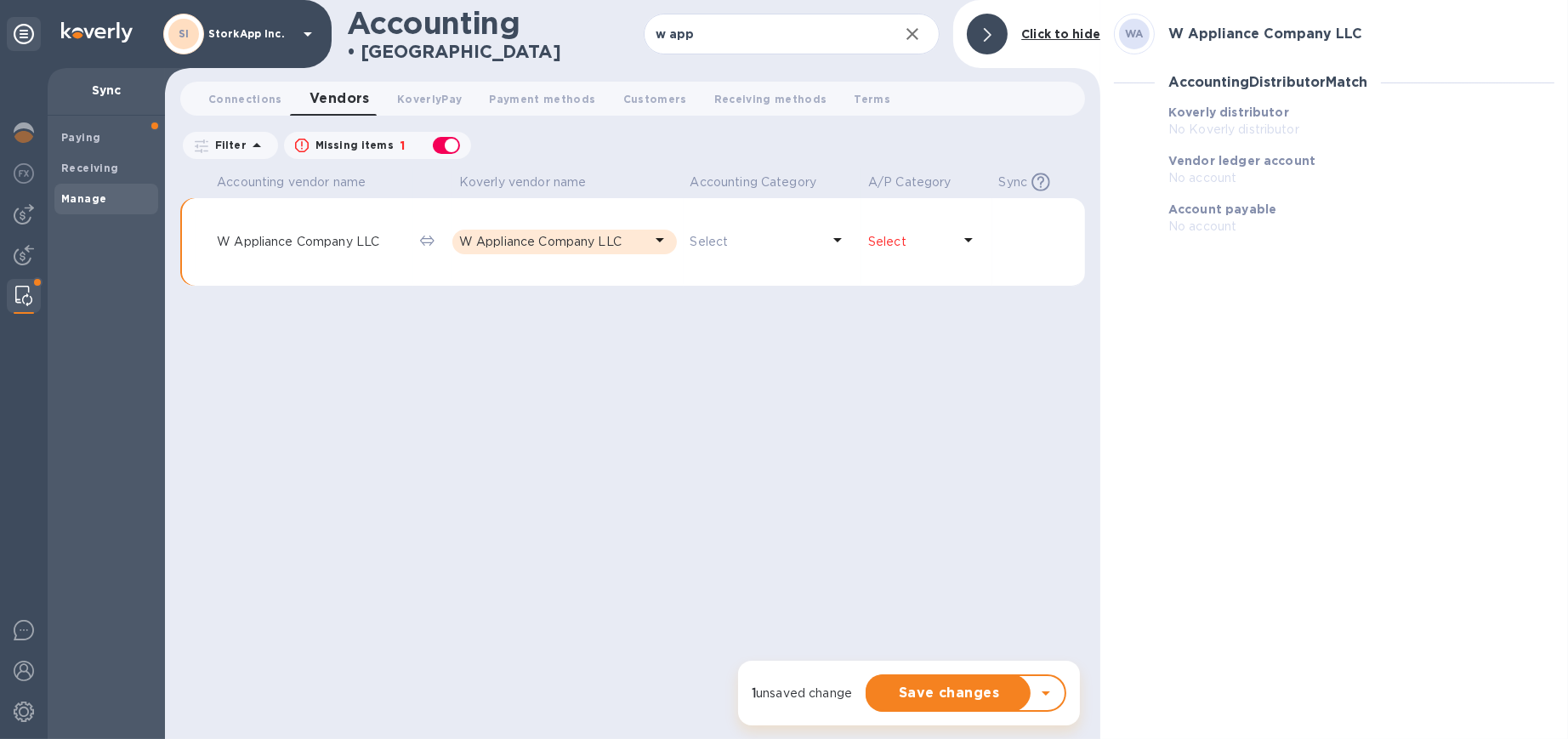
click at [914, 694] on span "Save changes" at bounding box center [949, 693] width 136 height 20
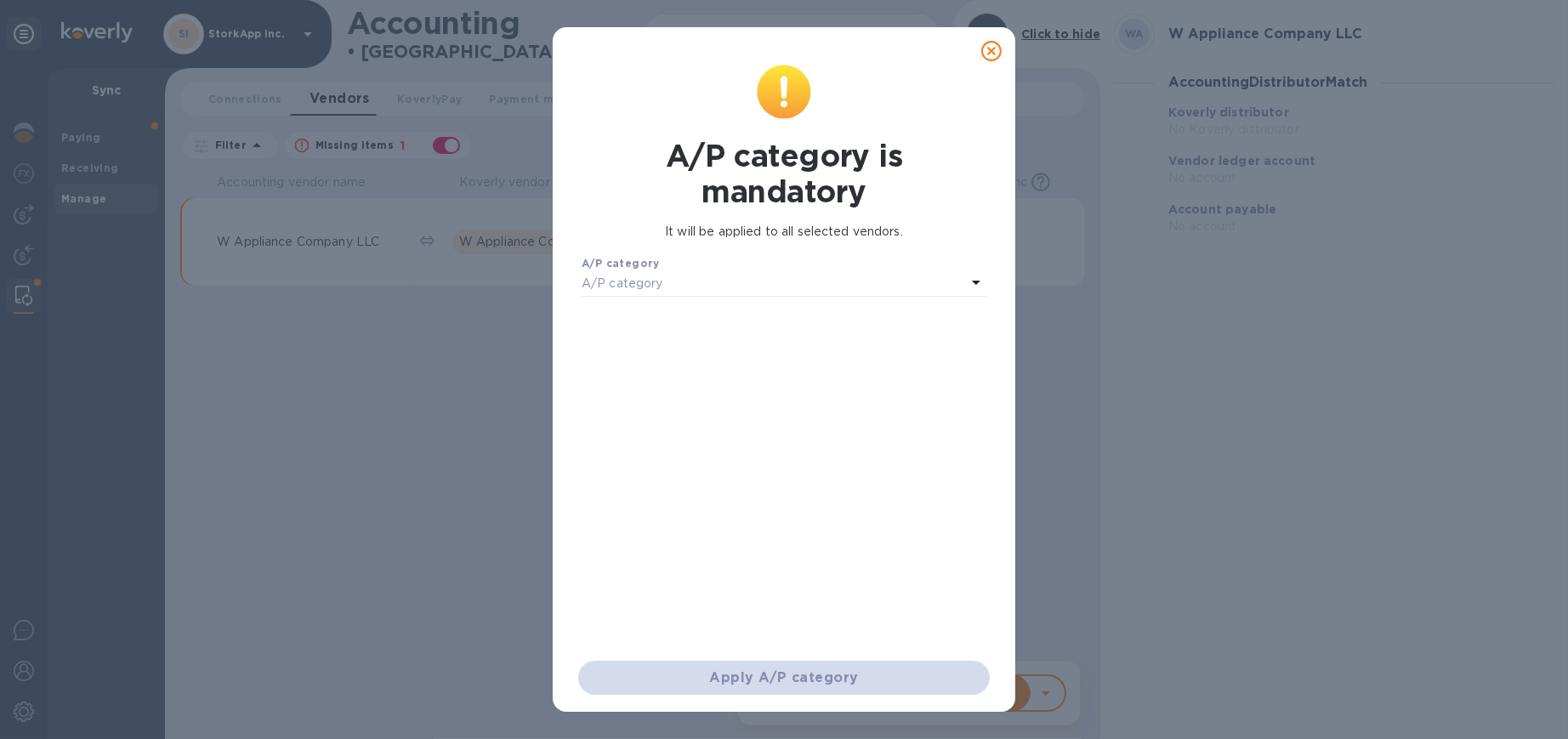
click at [796, 675] on div "Apply A/P category" at bounding box center [784, 678] width 419 height 41
click at [914, 273] on icon at bounding box center [977, 283] width 20 height 20
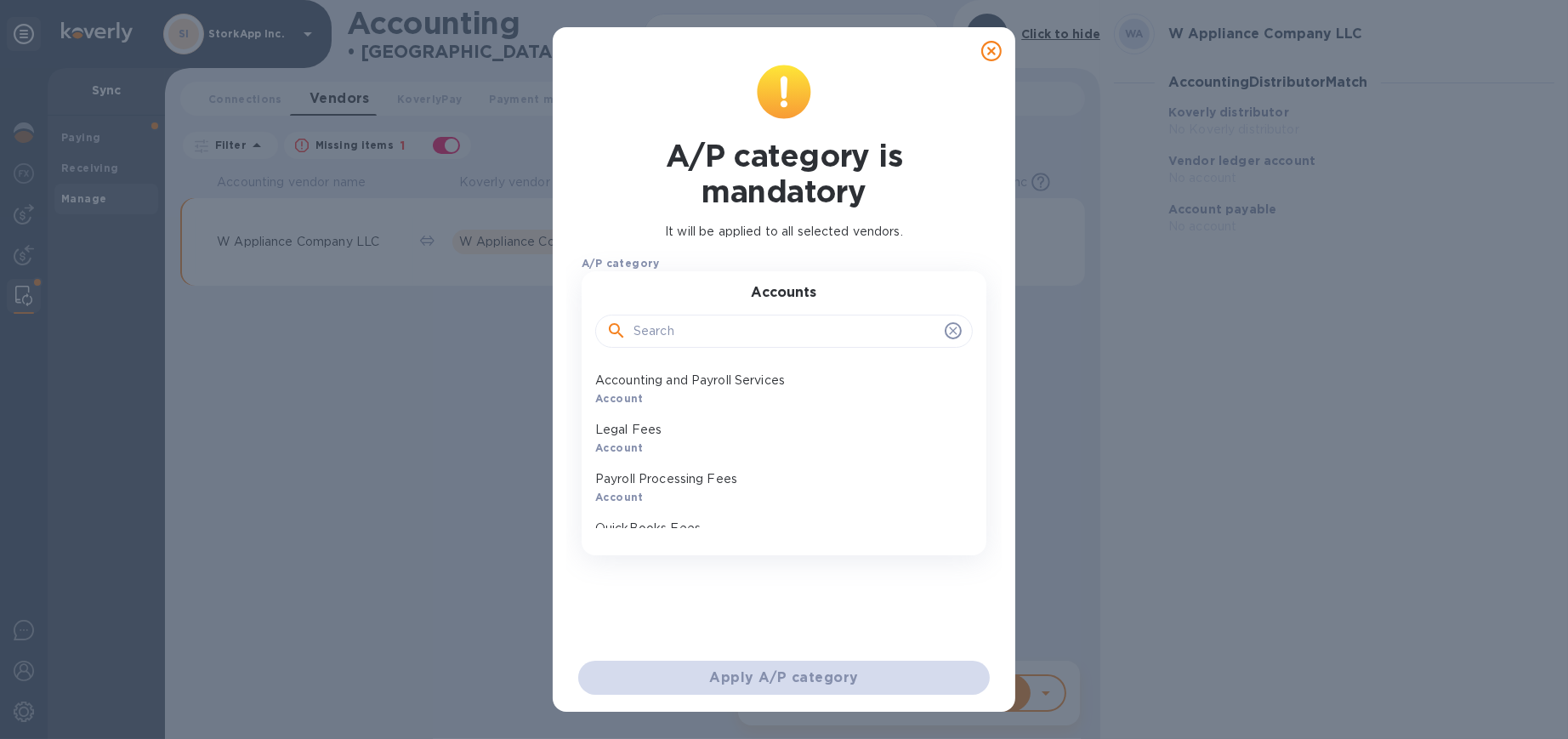
click at [673, 327] on input "text" at bounding box center [786, 332] width 305 height 26
type input "acc"
click at [675, 429] on p "Accounts Payable (A/P)" at bounding box center [777, 430] width 364 height 18
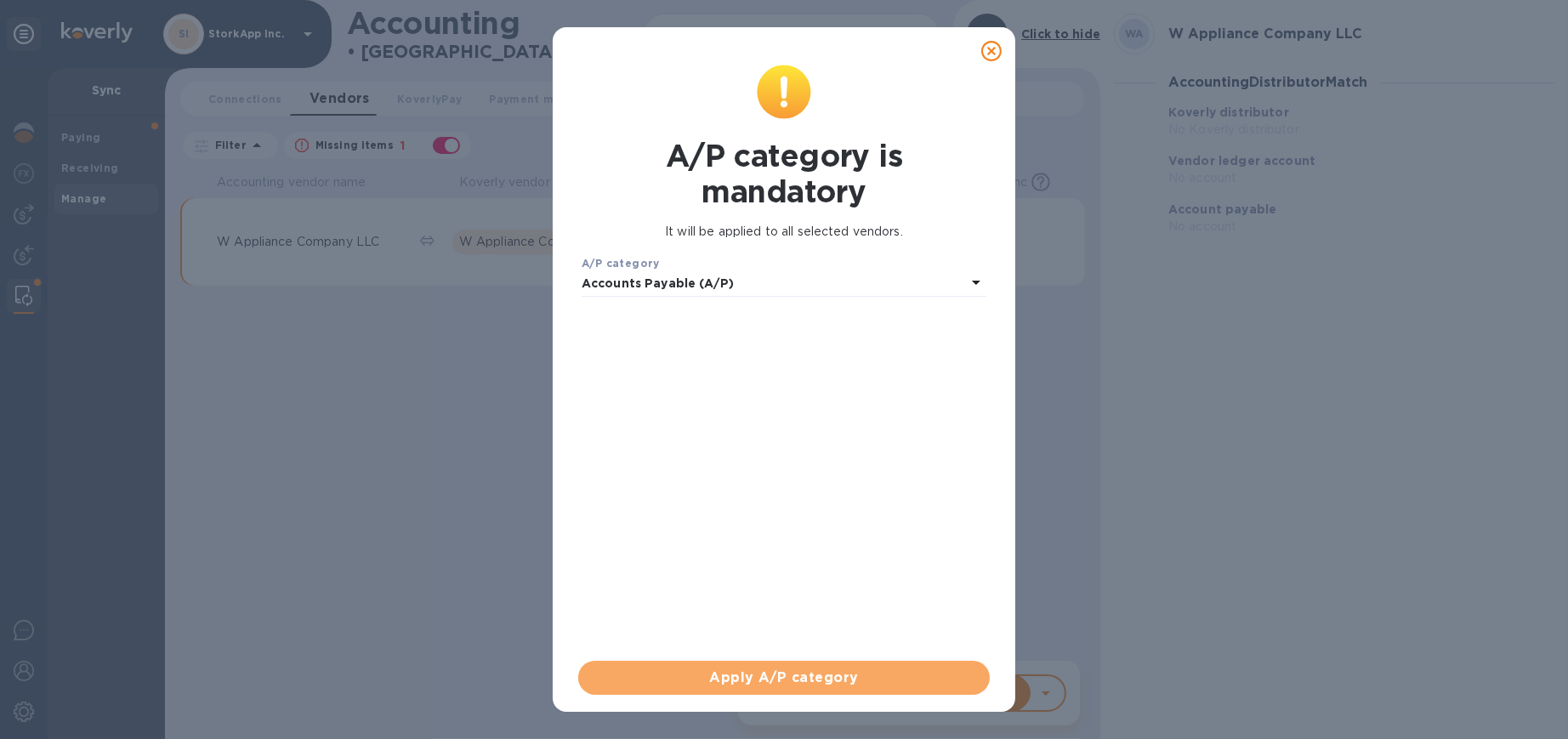
click at [772, 676] on span "Apply A/P category" at bounding box center [784, 678] width 384 height 20
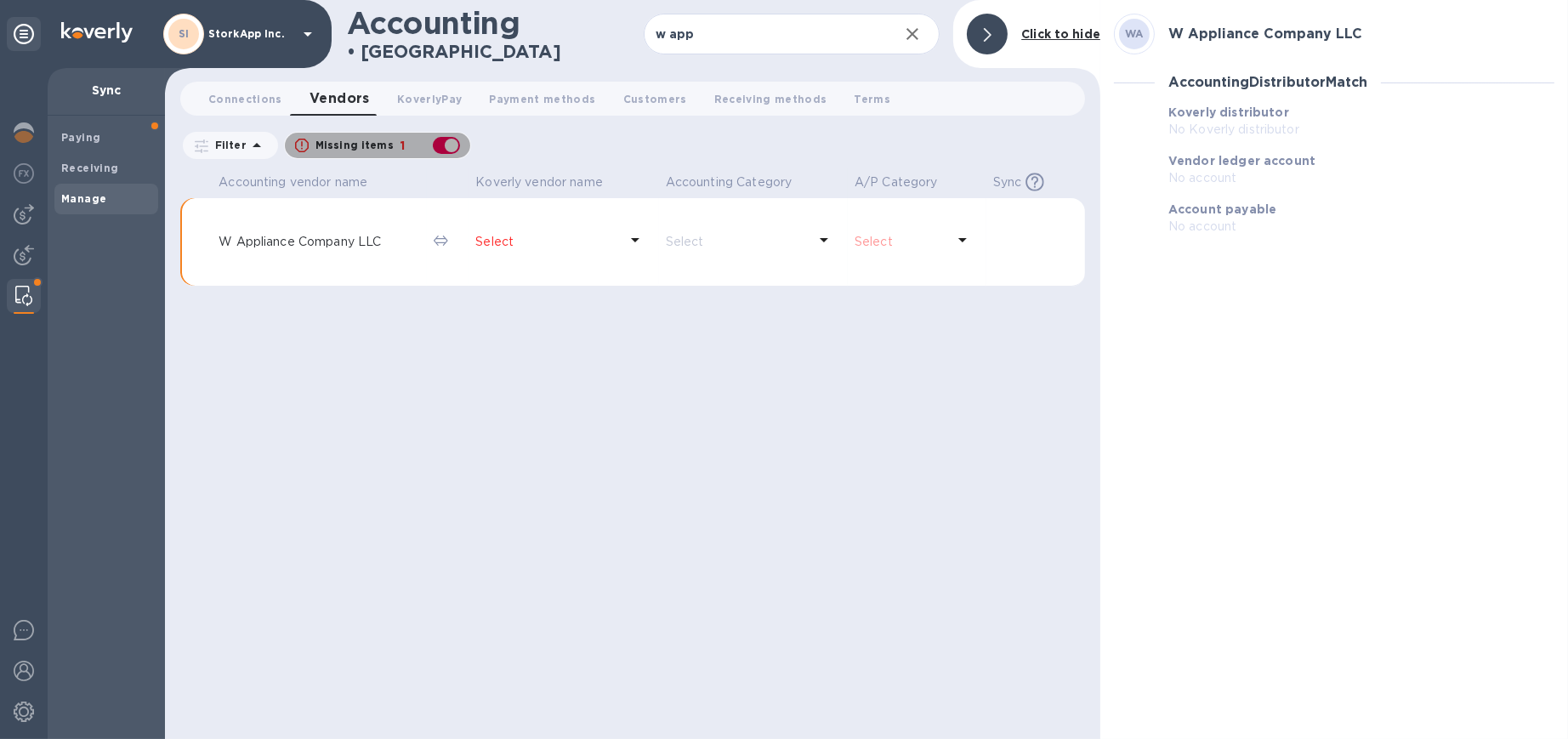
click at [448, 143] on div "button" at bounding box center [446, 146] width 34 height 24
checkbox input "false"
click at [231, 241] on p "Select" at bounding box center [301, 241] width 164 height 18
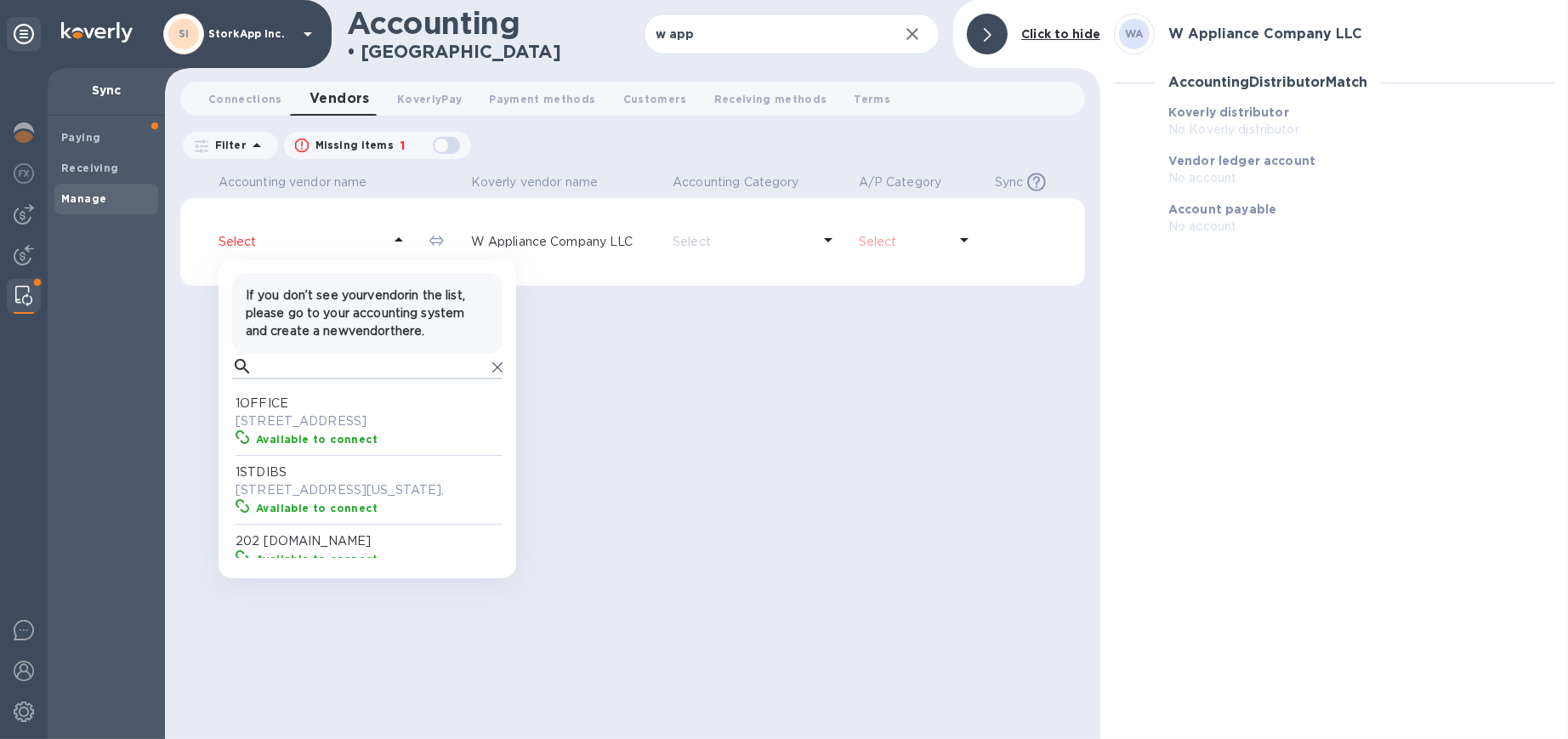
click at [274, 362] on input "text" at bounding box center [372, 367] width 226 height 26
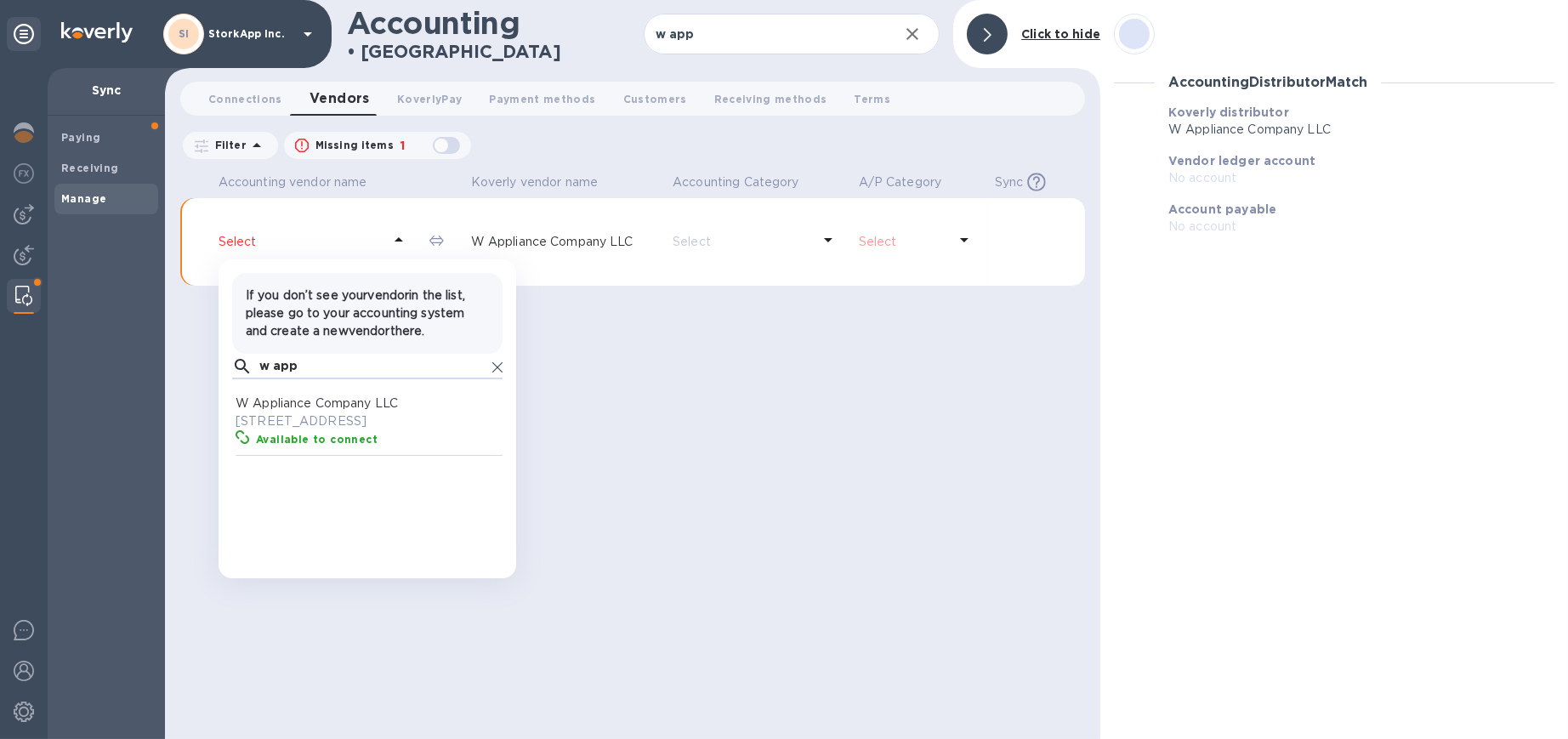
scroll to position [154, 264]
type input "w app"
click at [296, 416] on p "[STREET_ADDRESS]" at bounding box center [371, 420] width 271 height 18
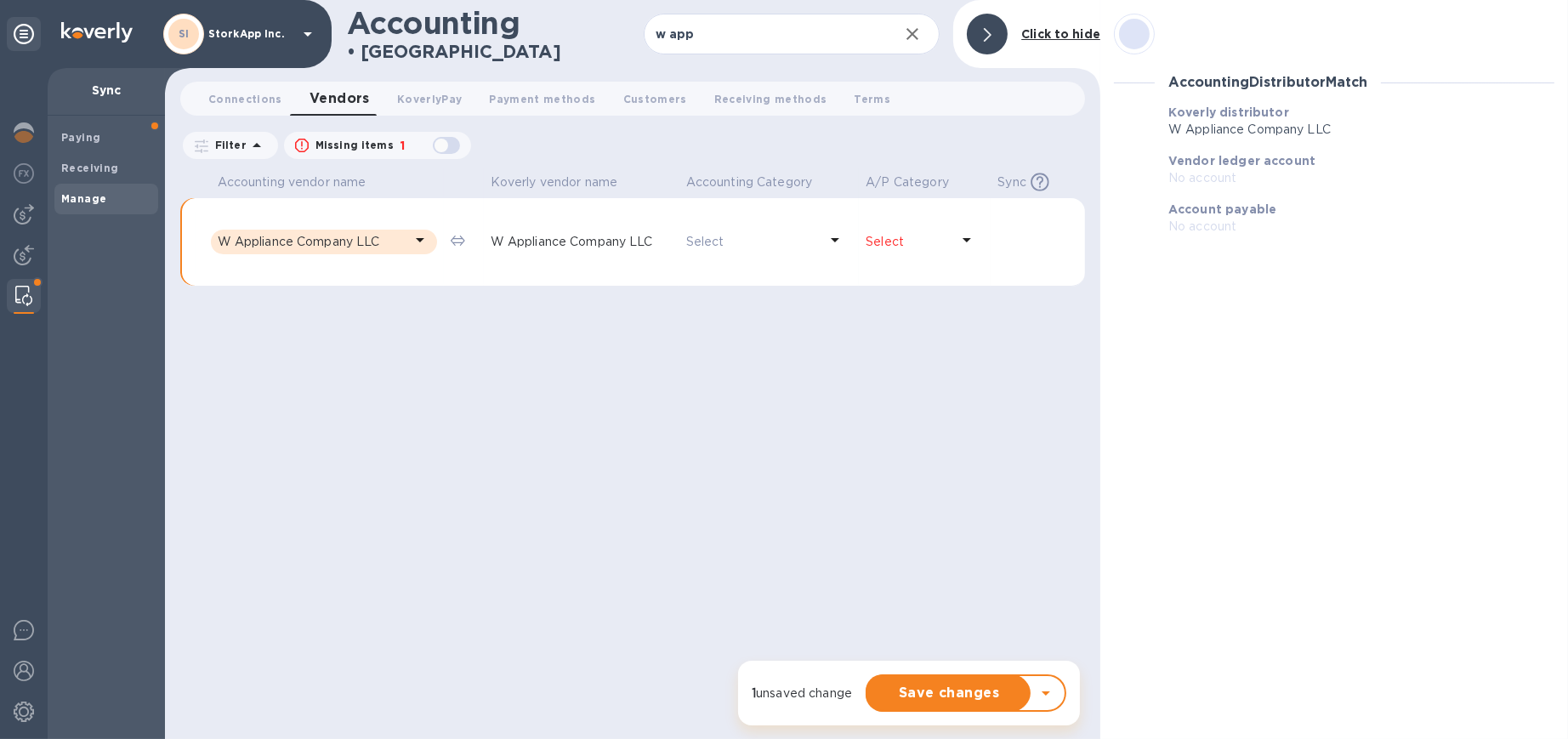
drag, startPoint x: 920, startPoint y: 697, endPoint x: 1021, endPoint y: 432, distance: 283.6
click at [914, 432] on div "Accounting • Manage w app ​ Sync History Click to hide Connections 0 Vendors 0 …" at bounding box center [633, 370] width 936 height 739
click at [914, 239] on icon at bounding box center [967, 240] width 20 height 20
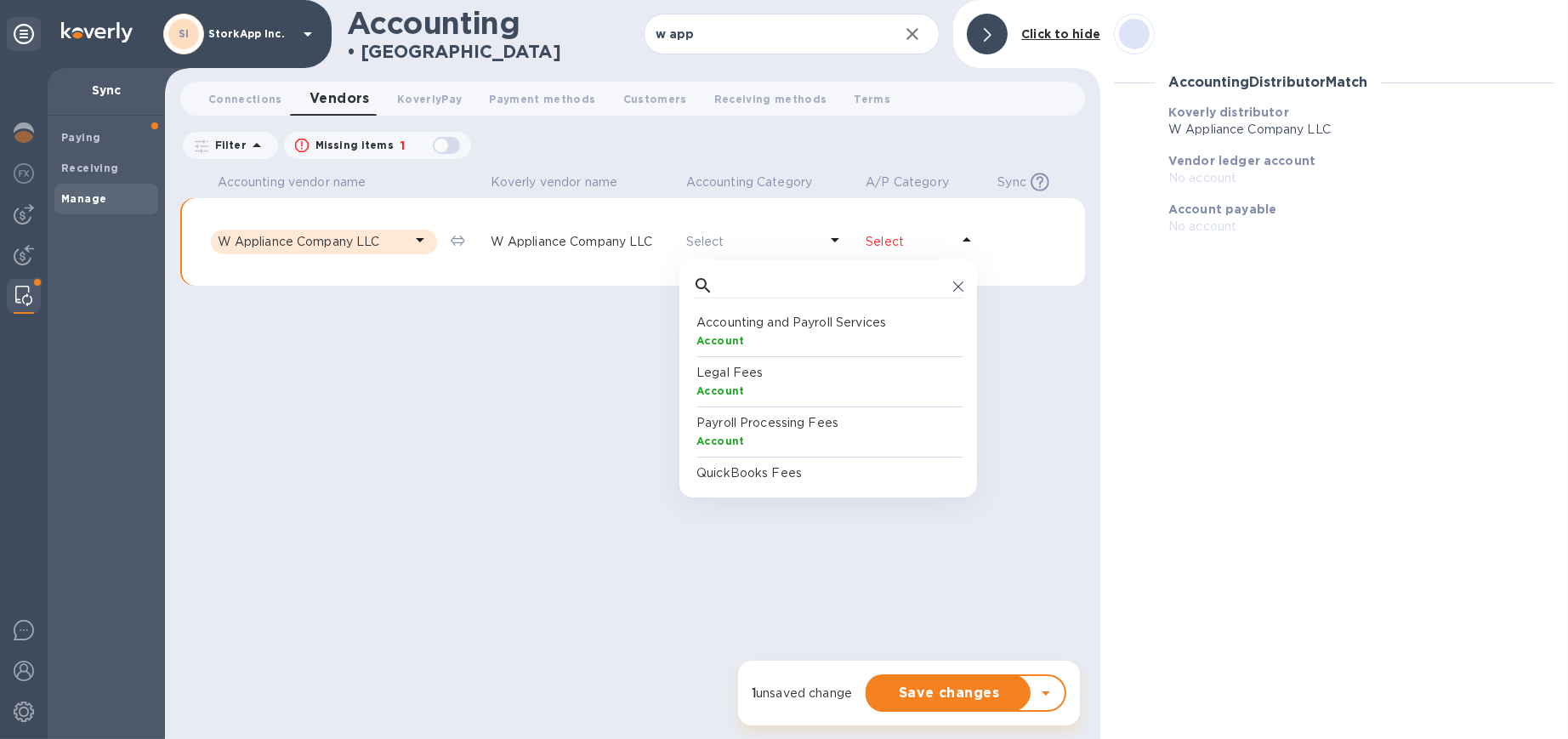
click at [719, 291] on div at bounding box center [828, 285] width 271 height 26
type input "acc"
click at [757, 379] on p "Accounts Payable (A/P)" at bounding box center [832, 372] width 271 height 18
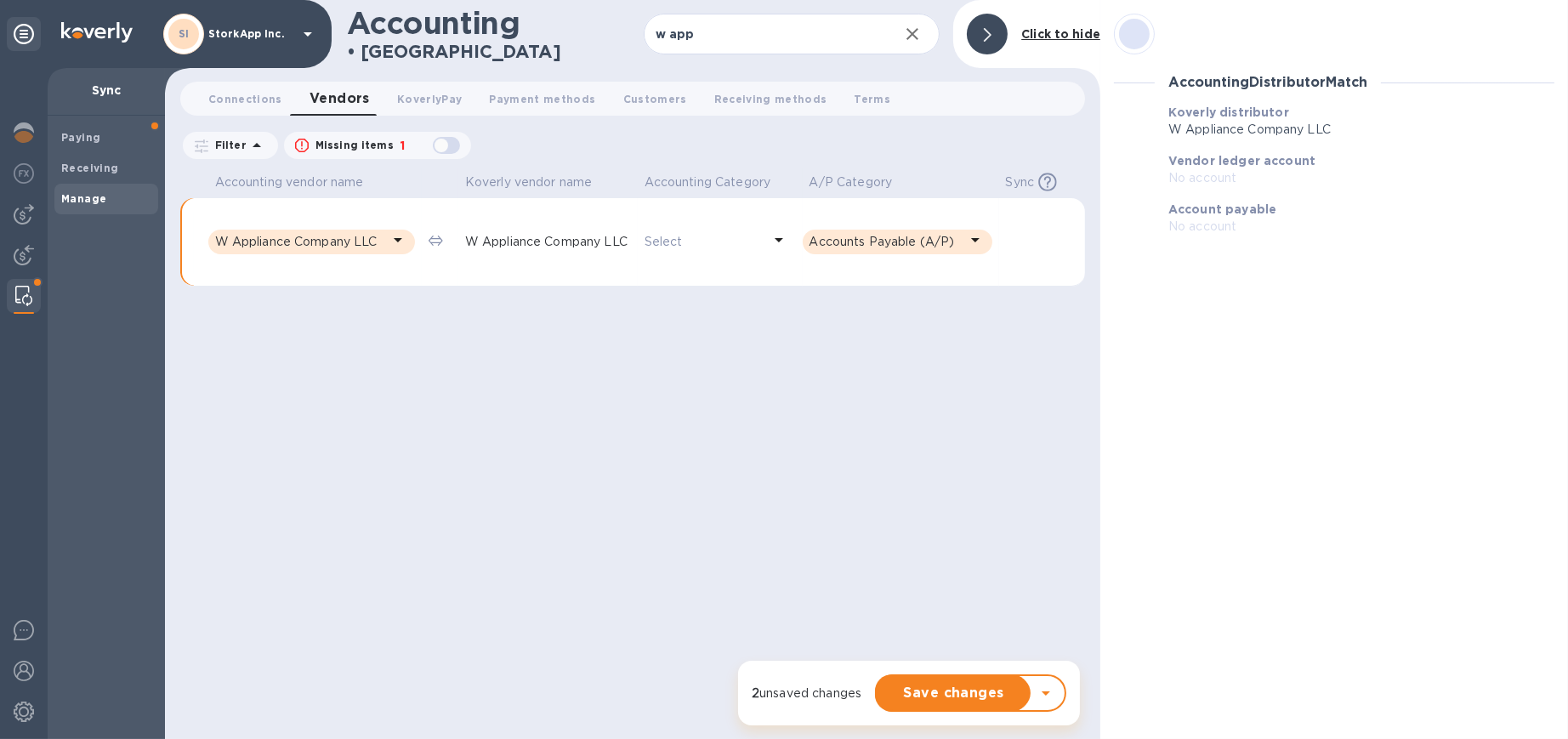
click at [914, 694] on span "Save changes" at bounding box center [954, 693] width 127 height 20
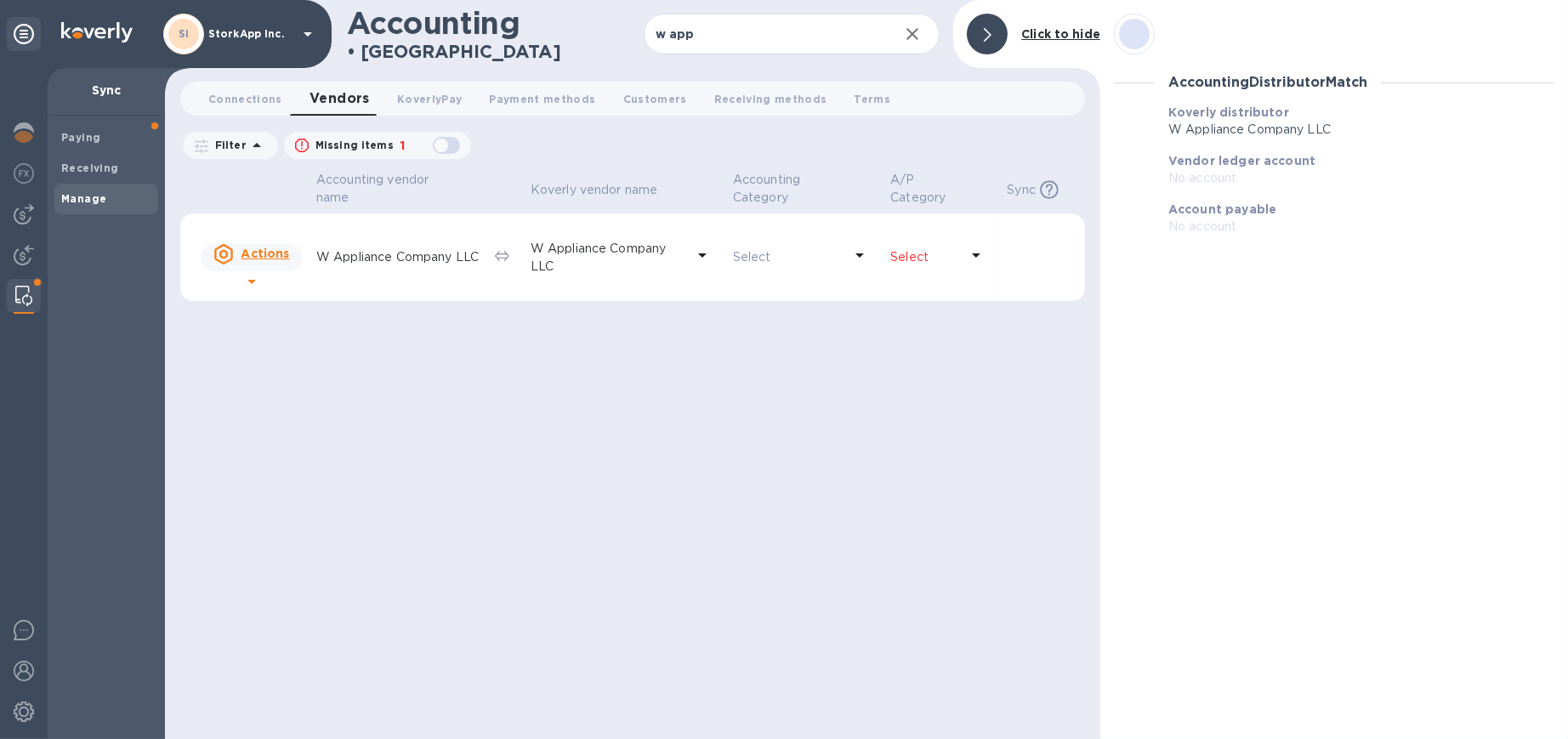
click at [765, 427] on div "Accounting vendor name [PERSON_NAME] vendor name Accounting Category A/P Catego…" at bounding box center [632, 454] width 905 height 571
